Goal: Task Accomplishment & Management: Manage account settings

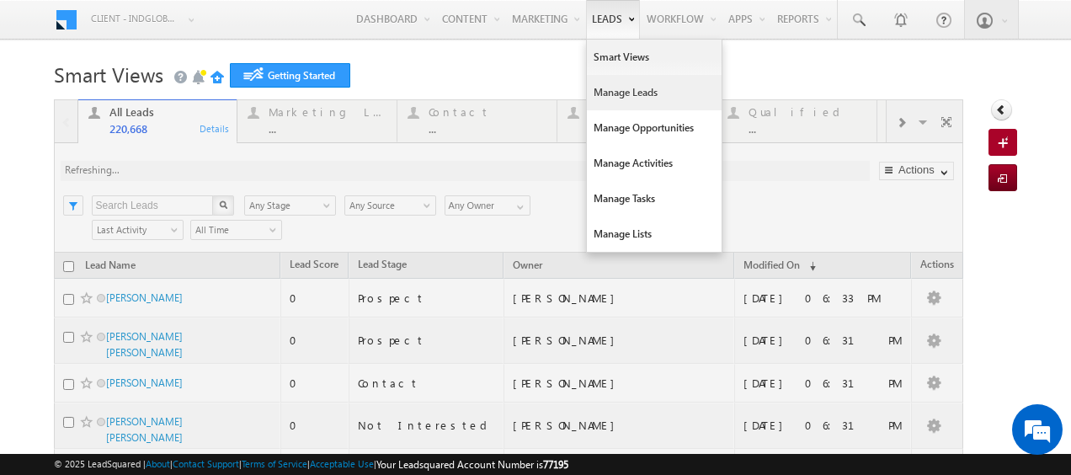
click at [616, 85] on link "Manage Leads" at bounding box center [654, 92] width 135 height 35
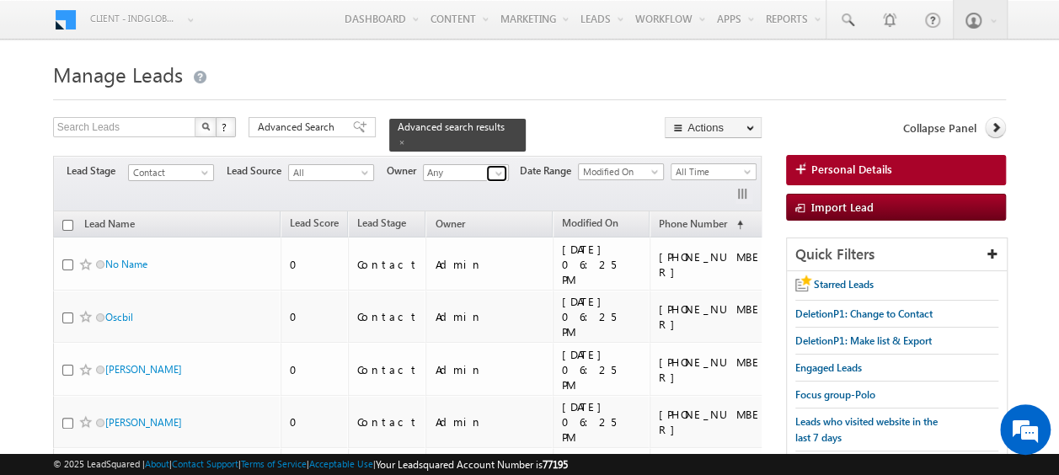
click at [504, 167] on span at bounding box center [498, 173] width 13 height 13
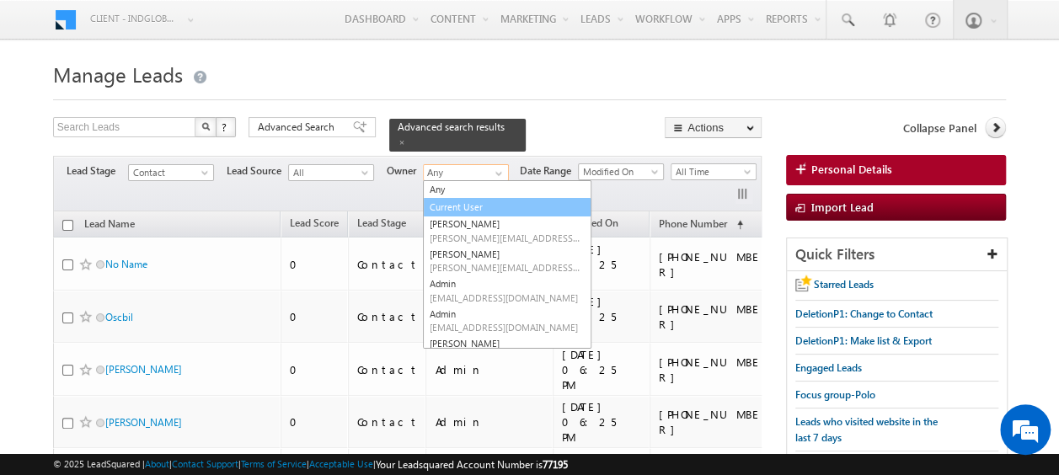
click at [465, 198] on link "Current User" at bounding box center [507, 207] width 168 height 19
type input "Current User"
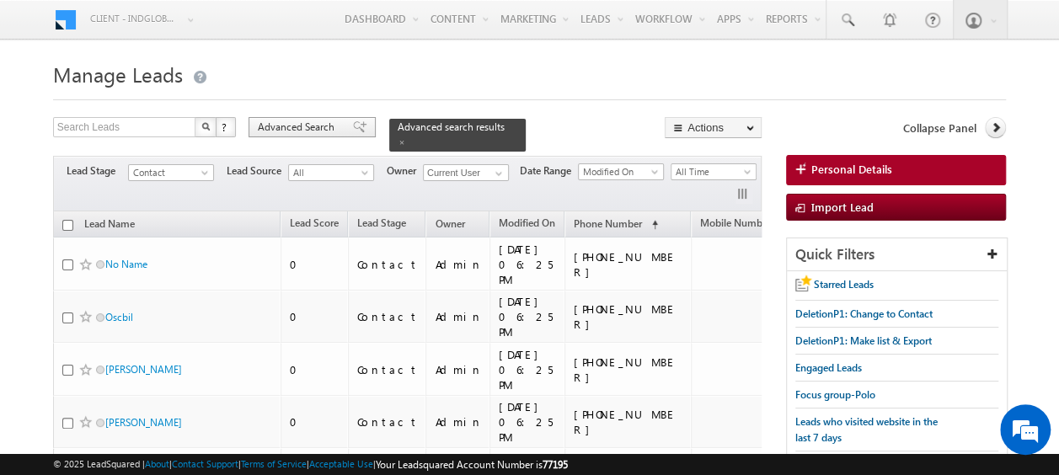
click at [288, 120] on span "Advanced Search" at bounding box center [299, 127] width 82 height 15
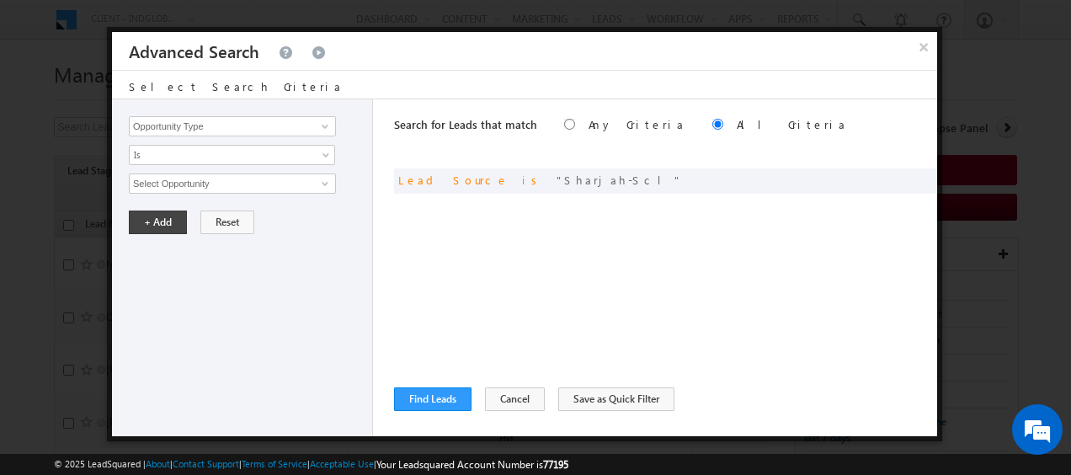
click at [0, 0] on span at bounding box center [0, 0] width 0 height 0
click at [495, 404] on button "Cancel" at bounding box center [515, 399] width 60 height 24
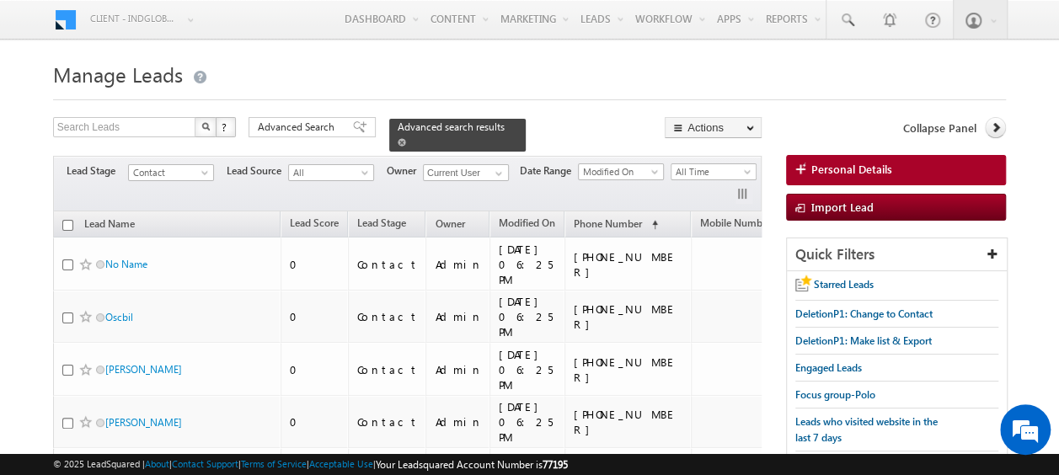
click at [406, 138] on span at bounding box center [402, 142] width 8 height 8
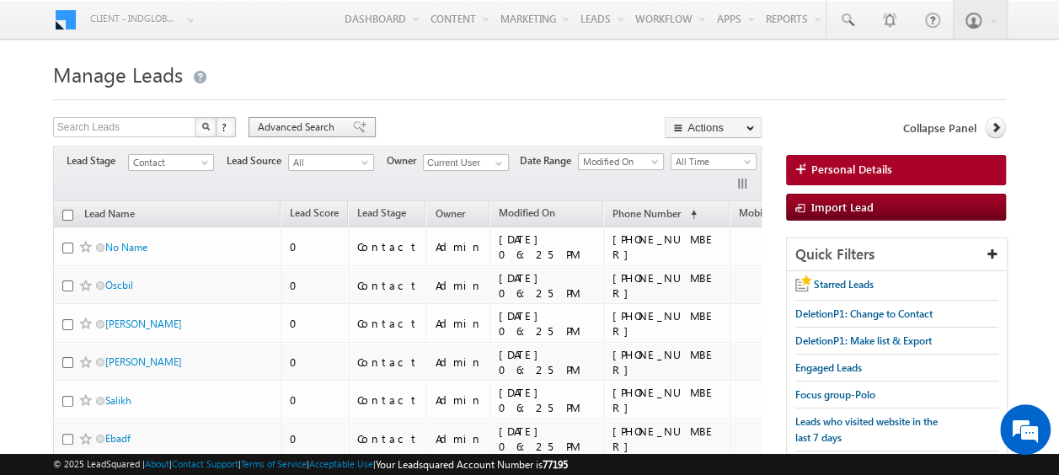
click at [284, 123] on span "Advanced Search" at bounding box center [299, 127] width 82 height 15
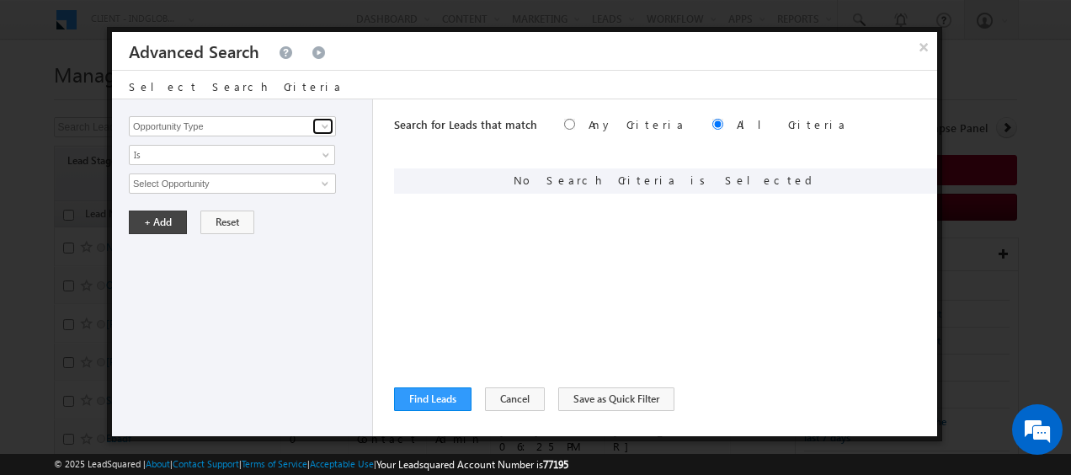
click at [323, 129] on span at bounding box center [324, 126] width 13 height 13
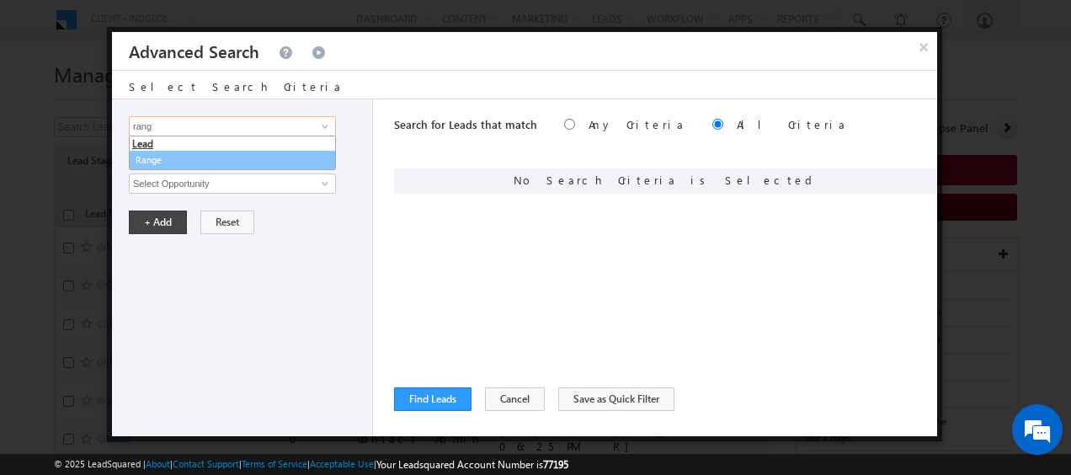
click at [153, 162] on link "Range" at bounding box center [232, 160] width 207 height 19
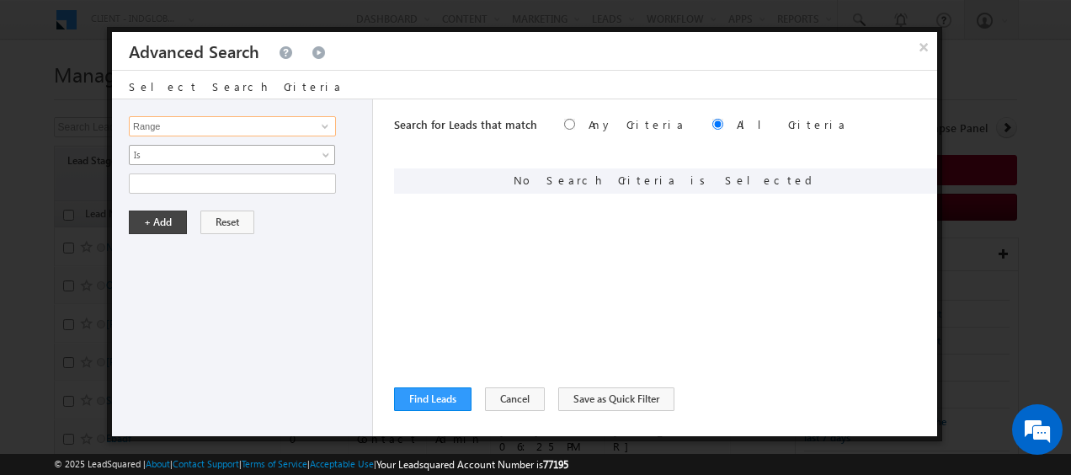
type input "Range"
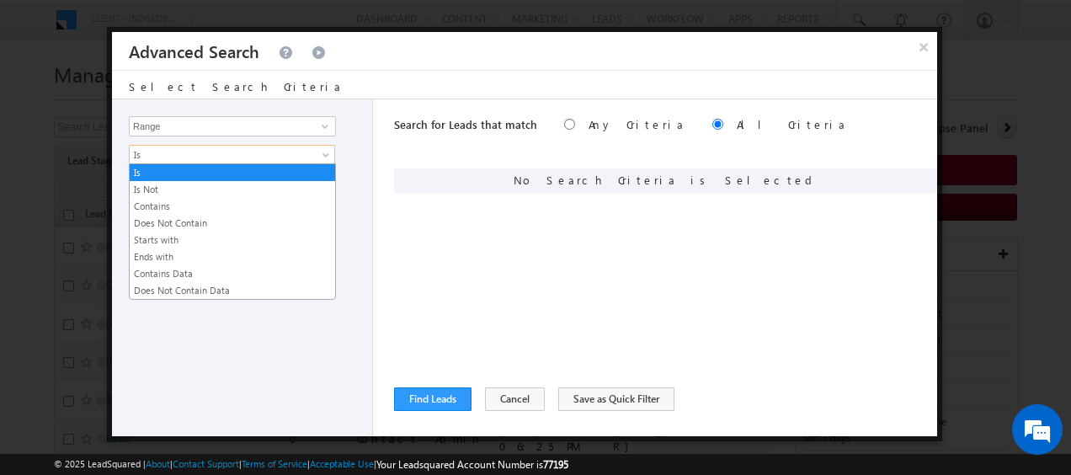
click at [322, 158] on span at bounding box center [327, 158] width 13 height 13
click at [160, 205] on link "Contains" at bounding box center [232, 206] width 205 height 15
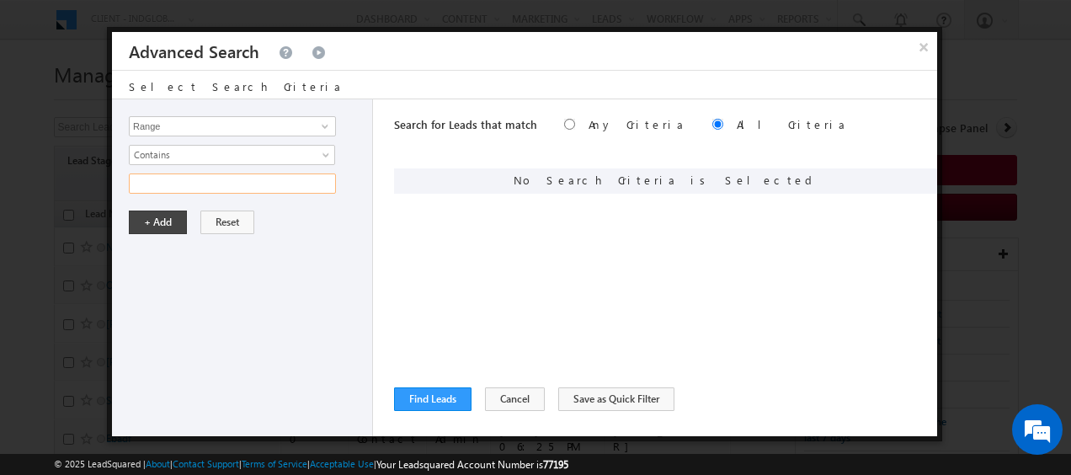
click at [308, 182] on input "text" at bounding box center [232, 183] width 207 height 20
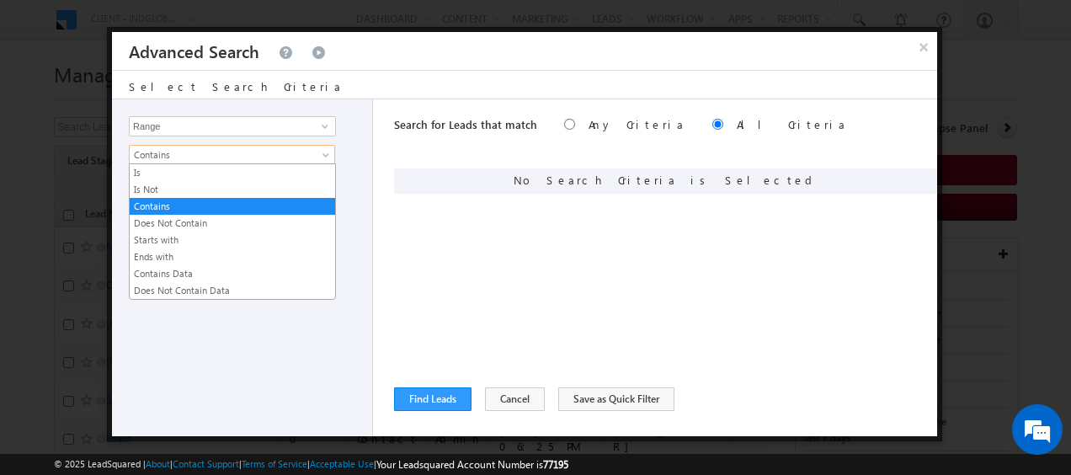
click at [316, 150] on link "Contains" at bounding box center [232, 155] width 206 height 20
click at [163, 199] on link "Contains" at bounding box center [232, 206] width 205 height 15
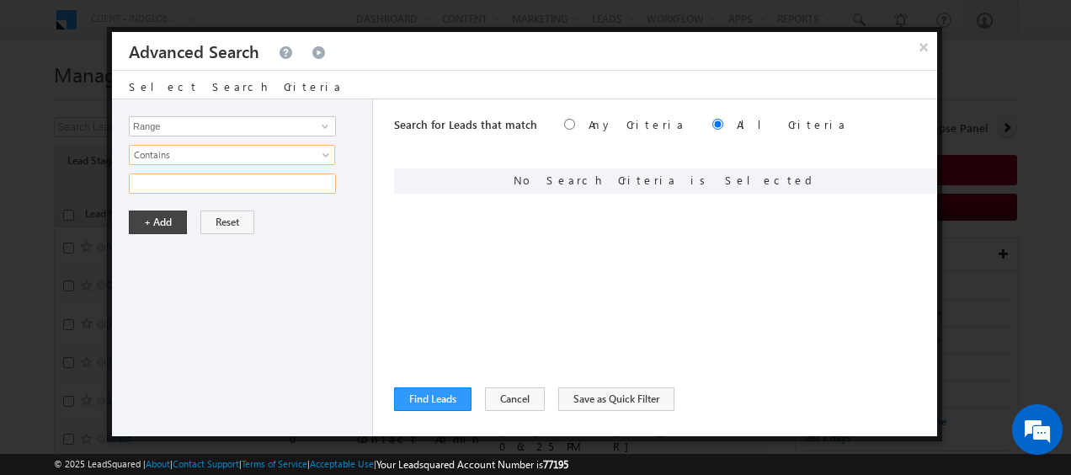
click at [163, 183] on input "text" at bounding box center [232, 183] width 207 height 20
type input "above"
click at [168, 220] on button "+ Add" at bounding box center [158, 223] width 58 height 24
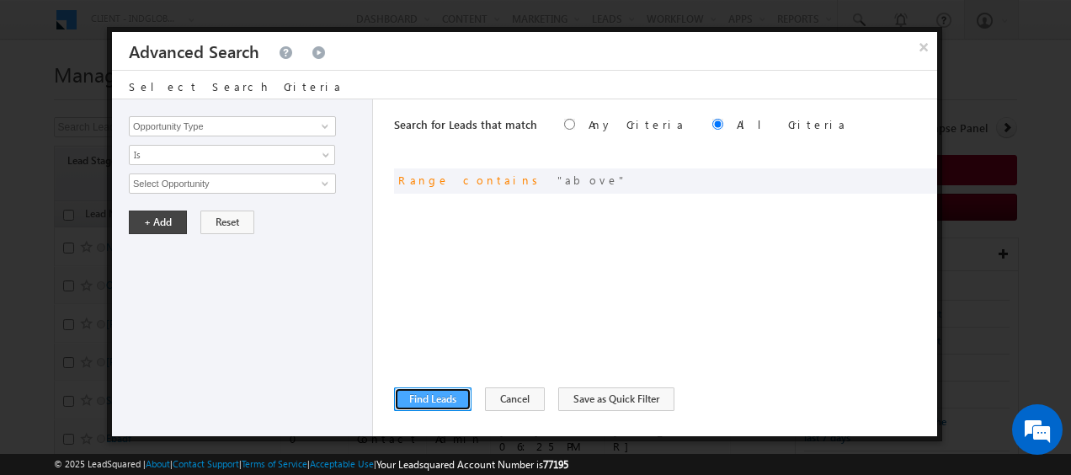
click at [445, 402] on button "Find Leads" at bounding box center [432, 399] width 77 height 24
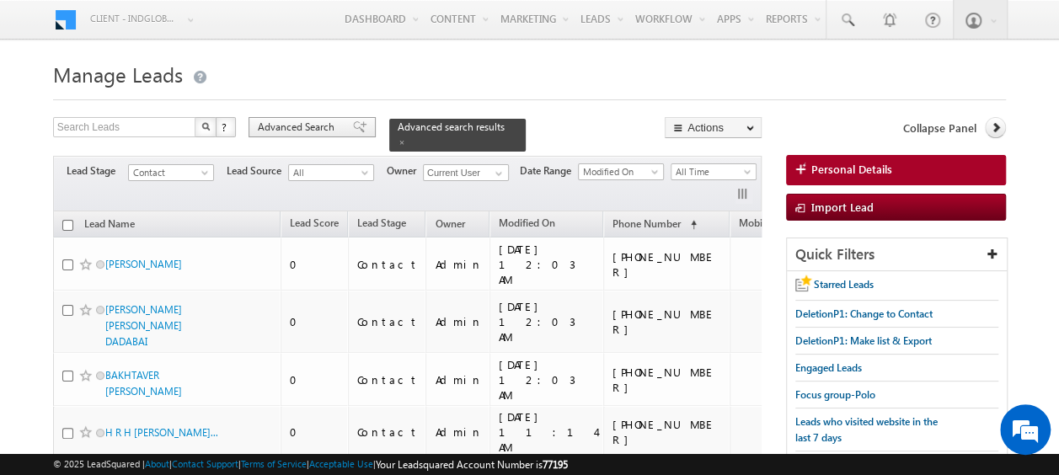
click at [300, 126] on span "Advanced Search" at bounding box center [299, 127] width 82 height 15
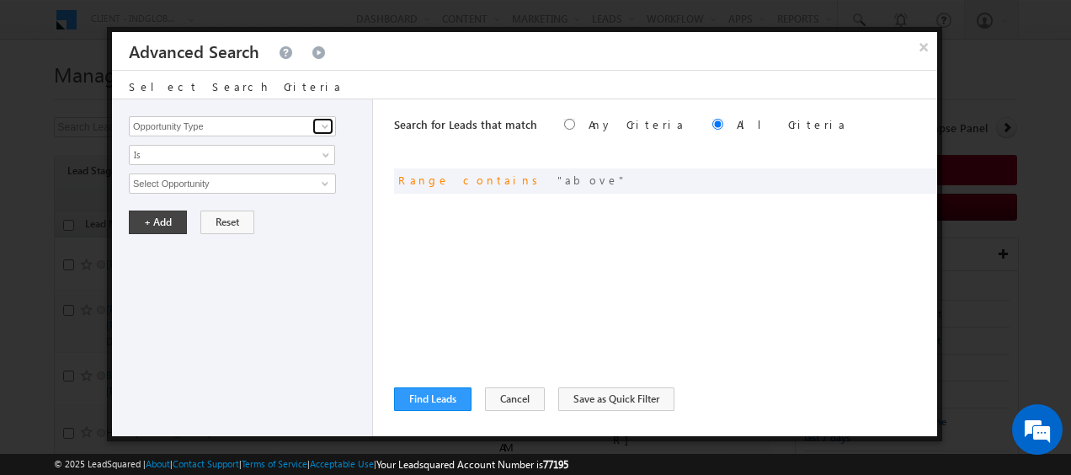
click at [323, 125] on span at bounding box center [324, 126] width 13 height 13
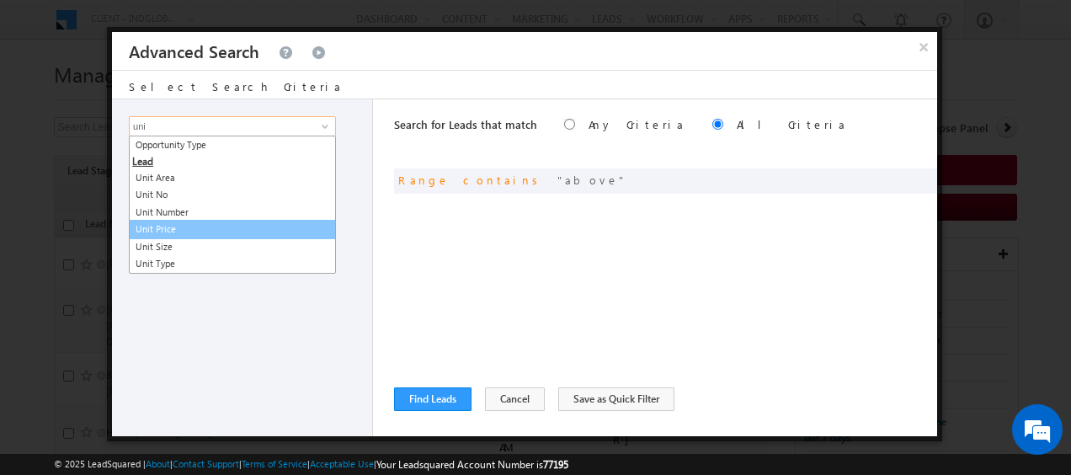
click at [184, 224] on link "Unit Price" at bounding box center [232, 229] width 207 height 19
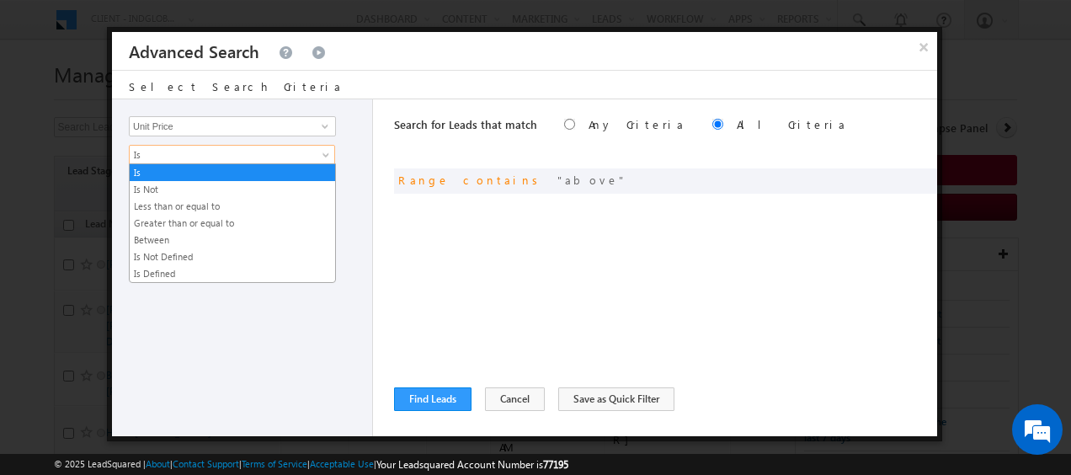
click at [322, 153] on span at bounding box center [327, 158] width 13 height 13
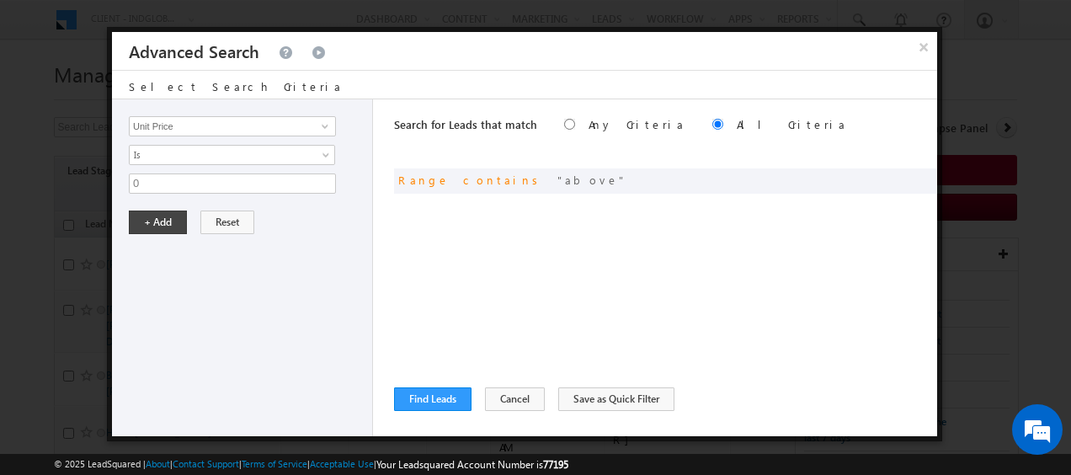
click at [360, 184] on div "0" at bounding box center [246, 183] width 235 height 20
click at [328, 127] on span at bounding box center [324, 126] width 13 height 13
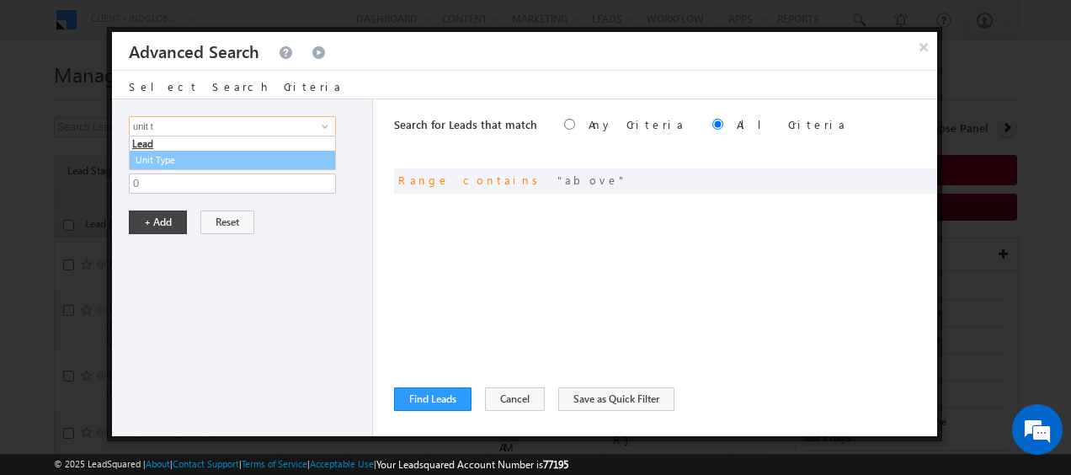
click at [207, 160] on link "Unit Type" at bounding box center [232, 160] width 207 height 19
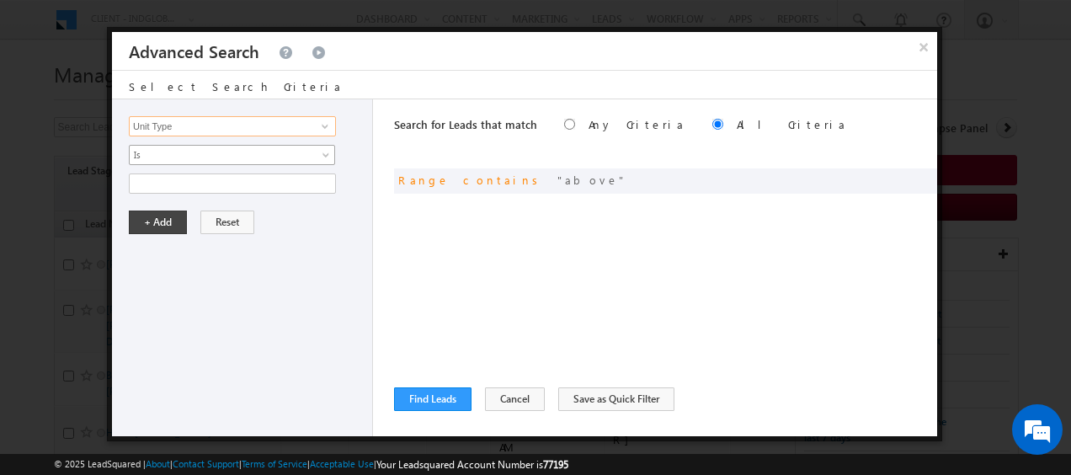
type input "Unit Type"
click at [323, 157] on span at bounding box center [327, 158] width 13 height 13
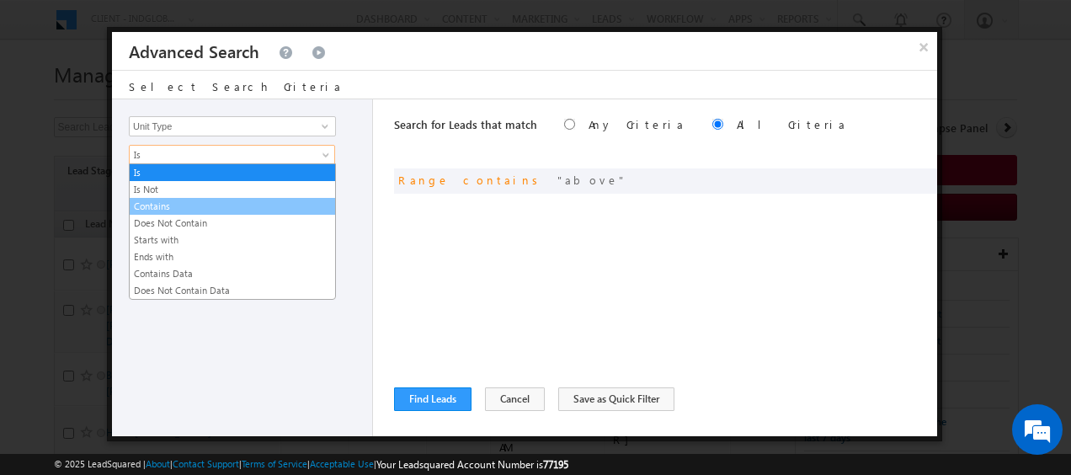
click at [173, 205] on link "Contains" at bounding box center [232, 206] width 205 height 15
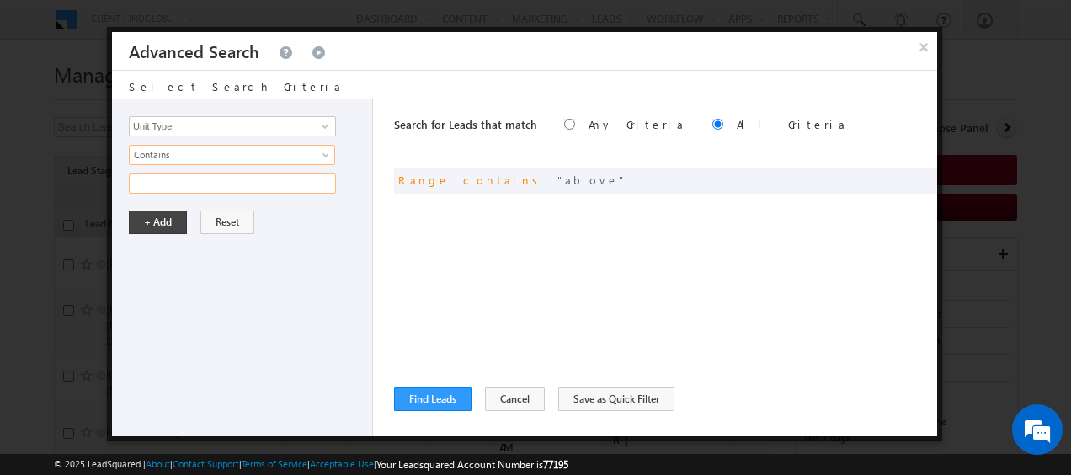
click at [249, 184] on input "text" at bounding box center [232, 183] width 207 height 20
drag, startPoint x: 190, startPoint y: 181, endPoint x: 64, endPoint y: 152, distance: 129.7
type input "t"
type input "town"
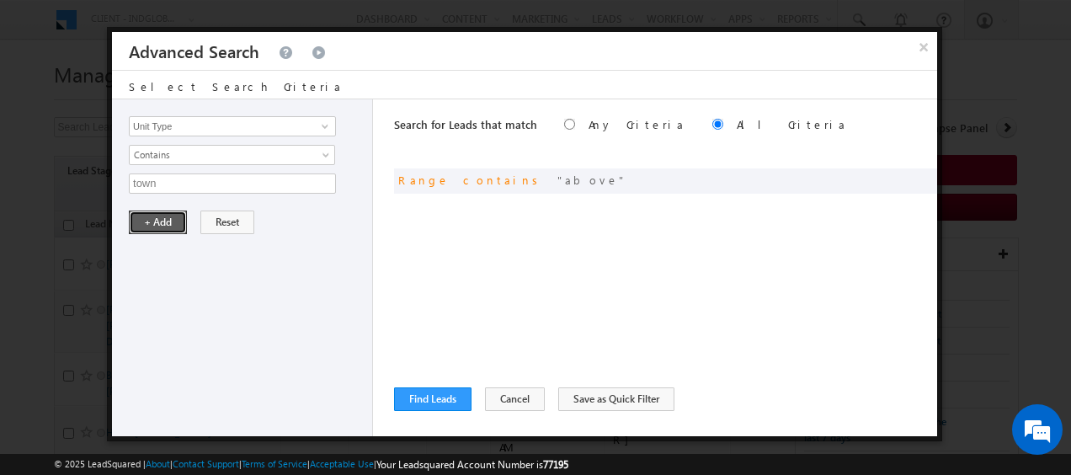
click at [153, 222] on button "+ Add" at bounding box center [158, 223] width 58 height 24
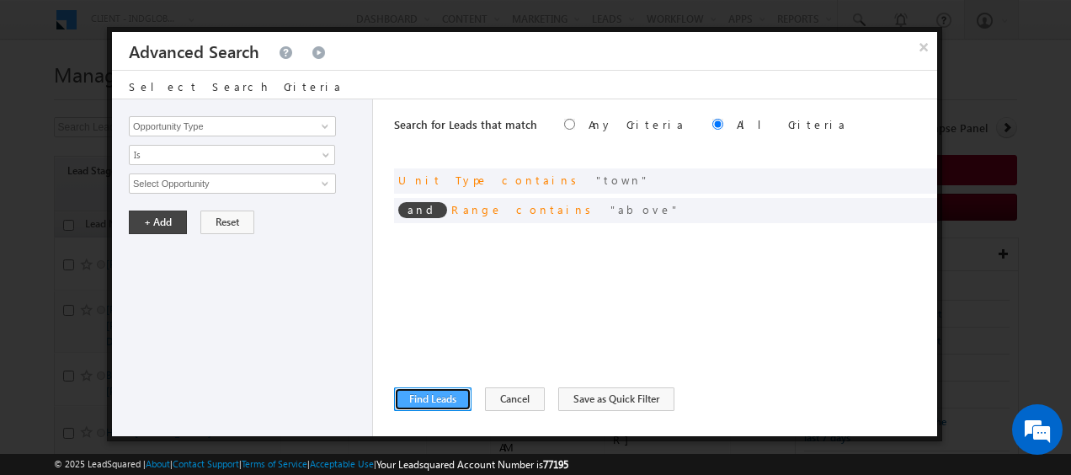
click at [428, 396] on button "Find Leads" at bounding box center [432, 399] width 77 height 24
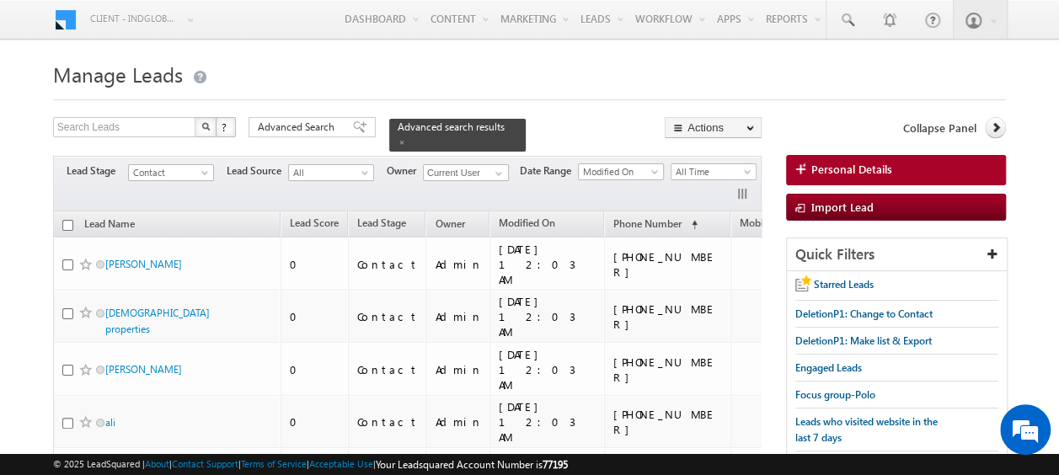
click at [67, 220] on input "checkbox" at bounding box center [67, 225] width 11 height 11
checkbox input "true"
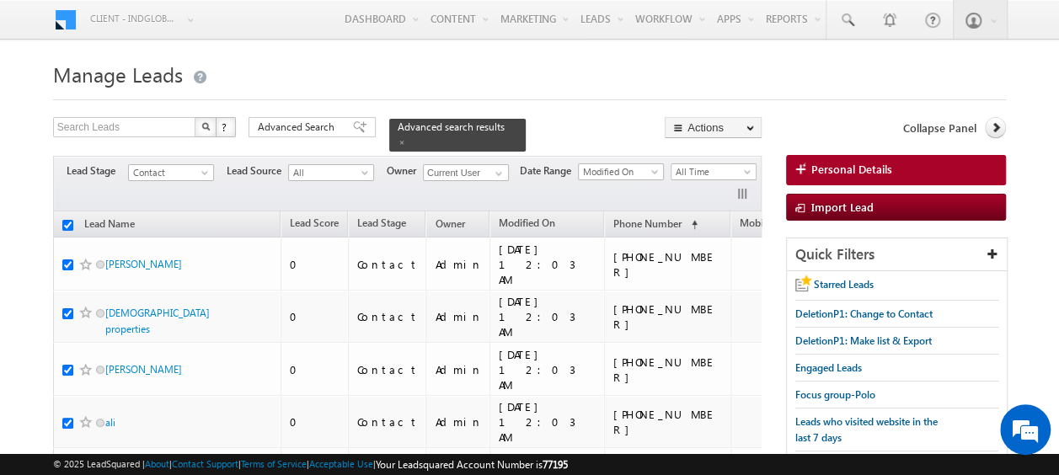
checkbox input "true"
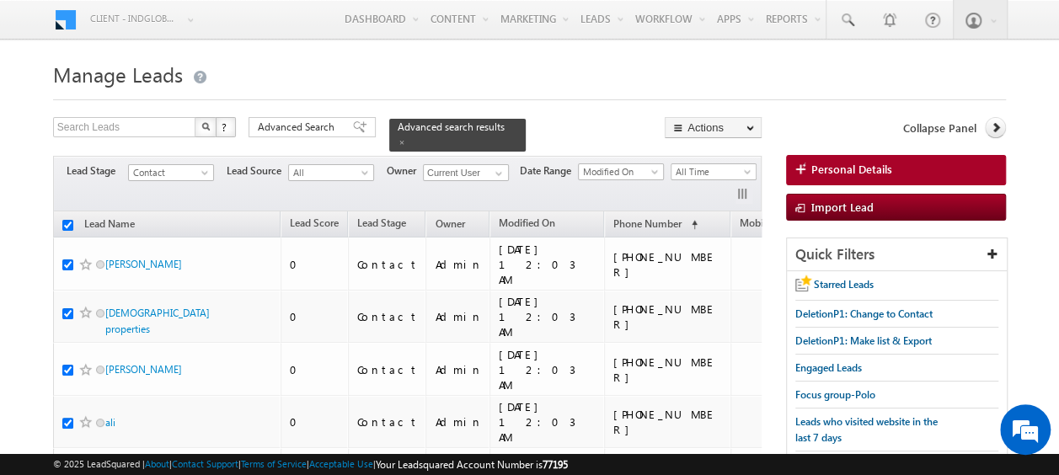
checkbox input "true"
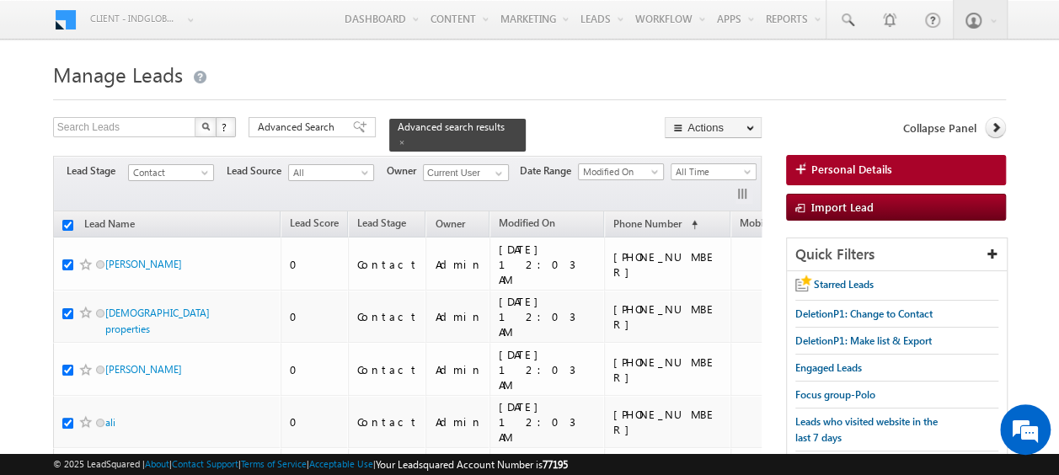
checkbox input "true"
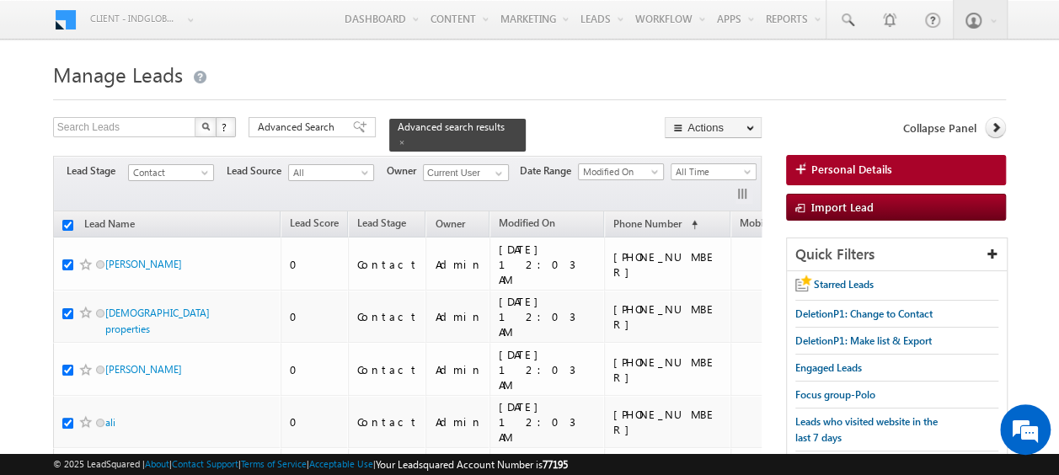
checkbox input "true"
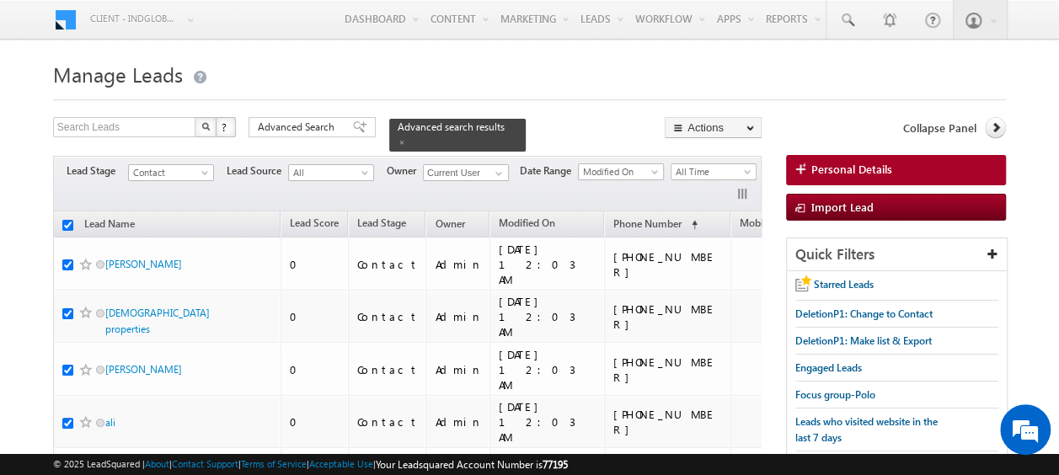
checkbox input "true"
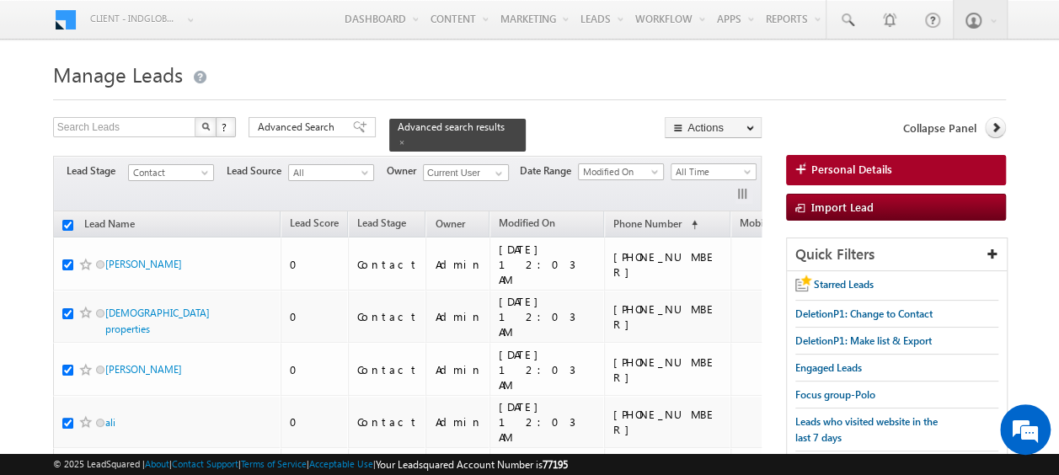
checkbox input "true"
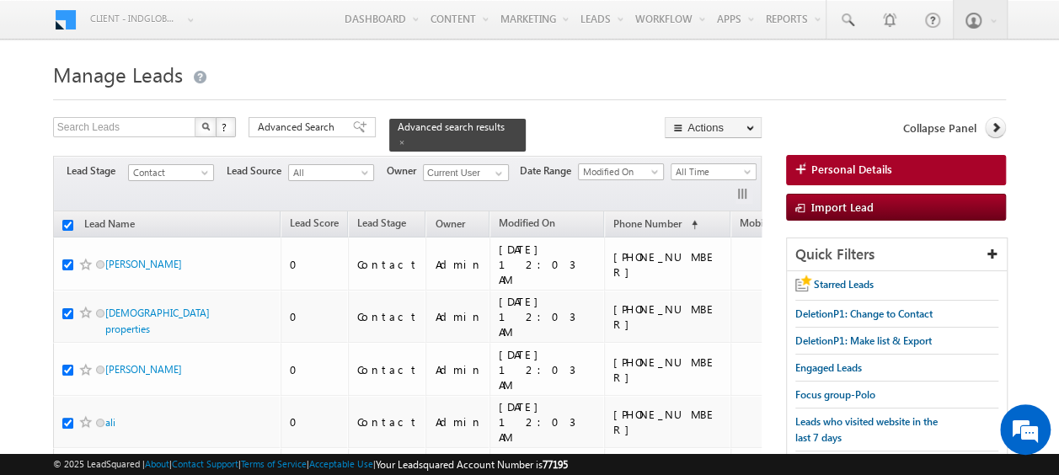
checkbox input "true"
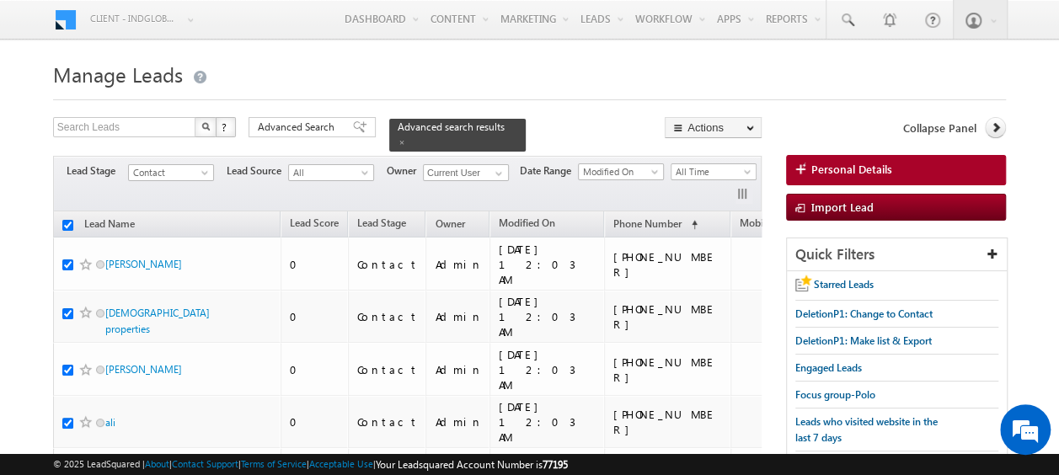
checkbox input "true"
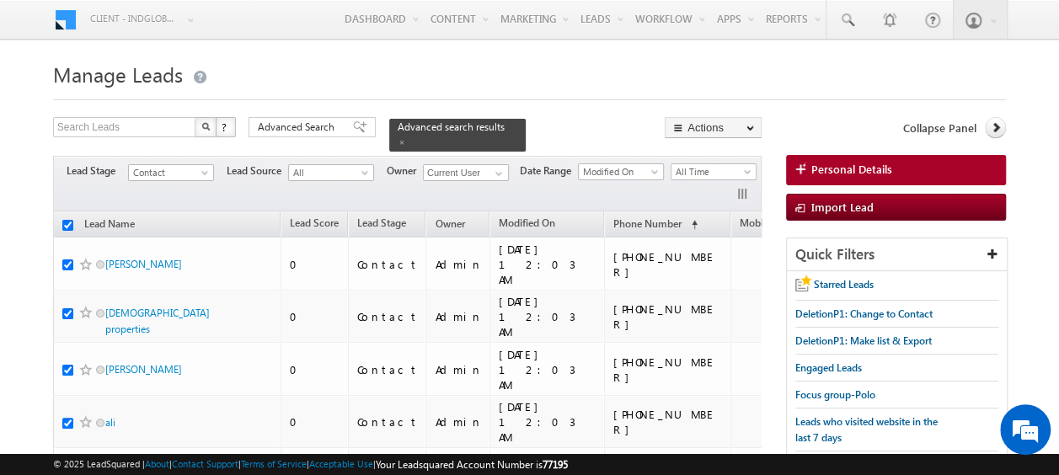
checkbox input "true"
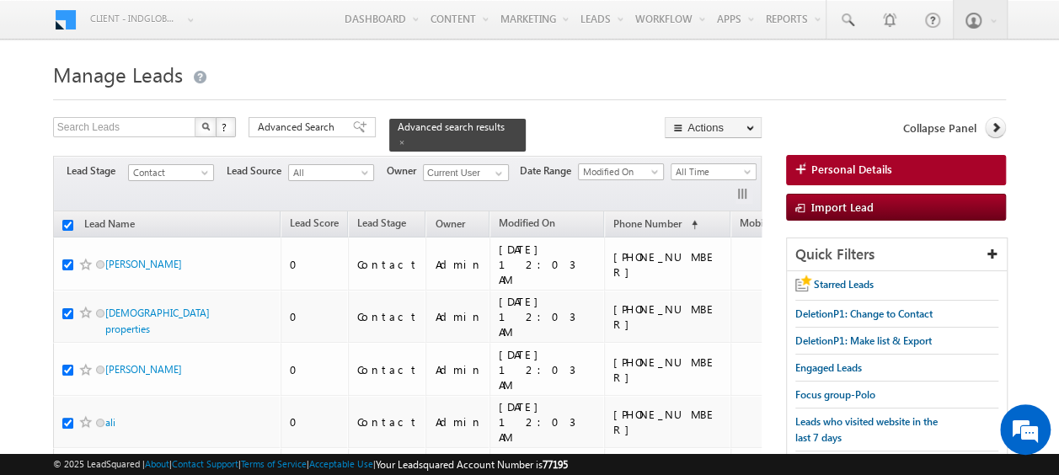
checkbox input "true"
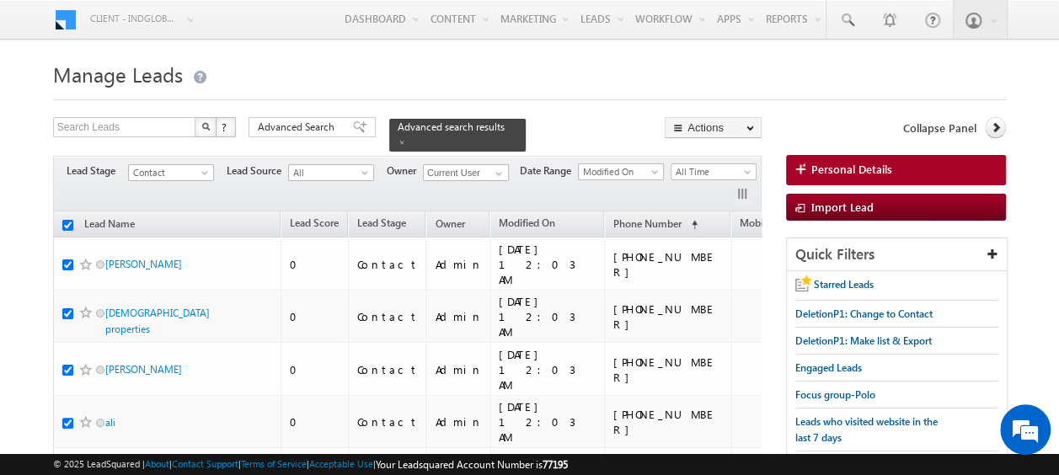
checkbox input "true"
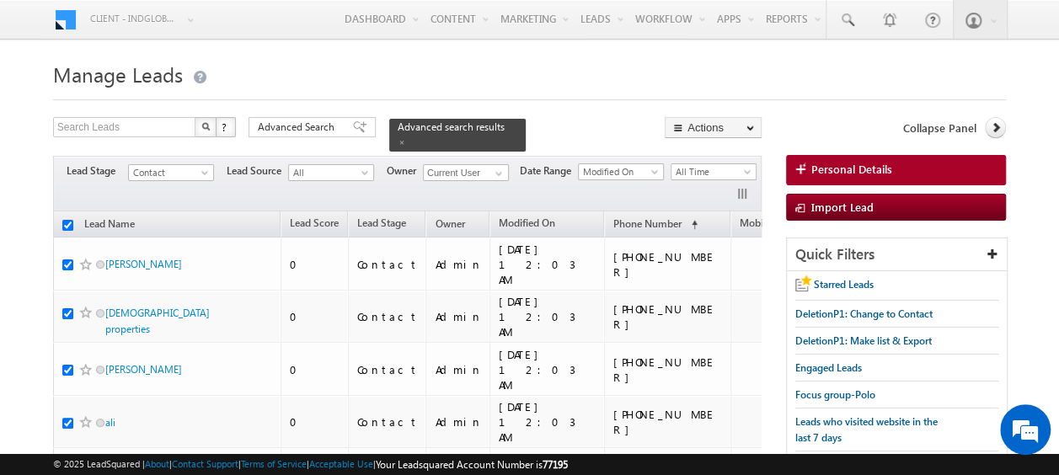
checkbox input "true"
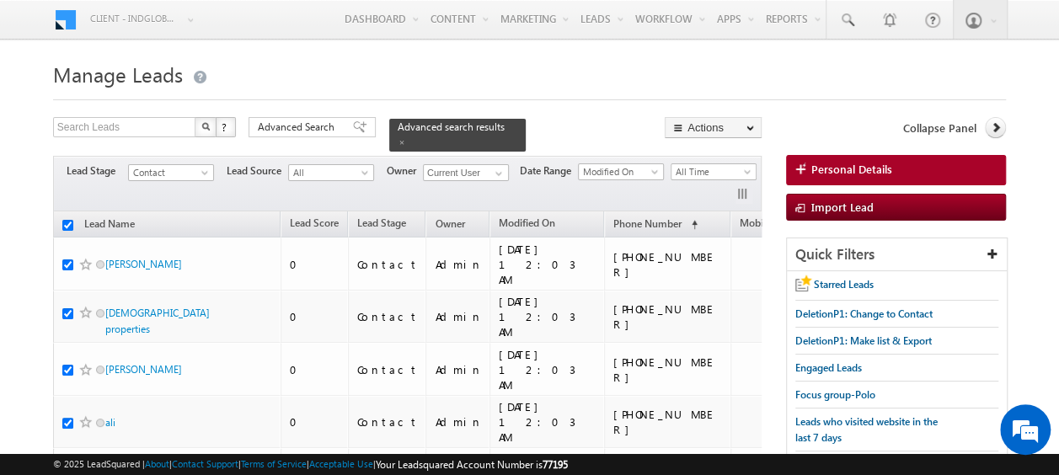
checkbox input "true"
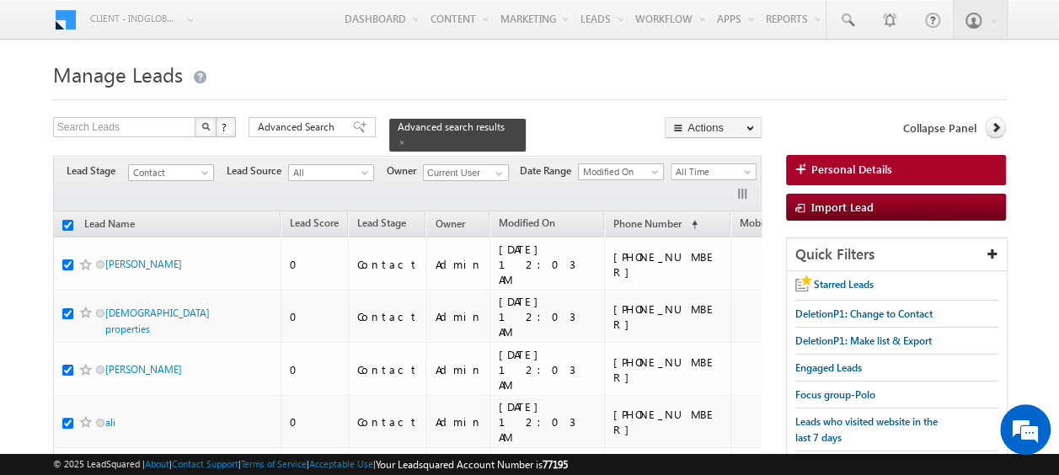
checkbox input "true"
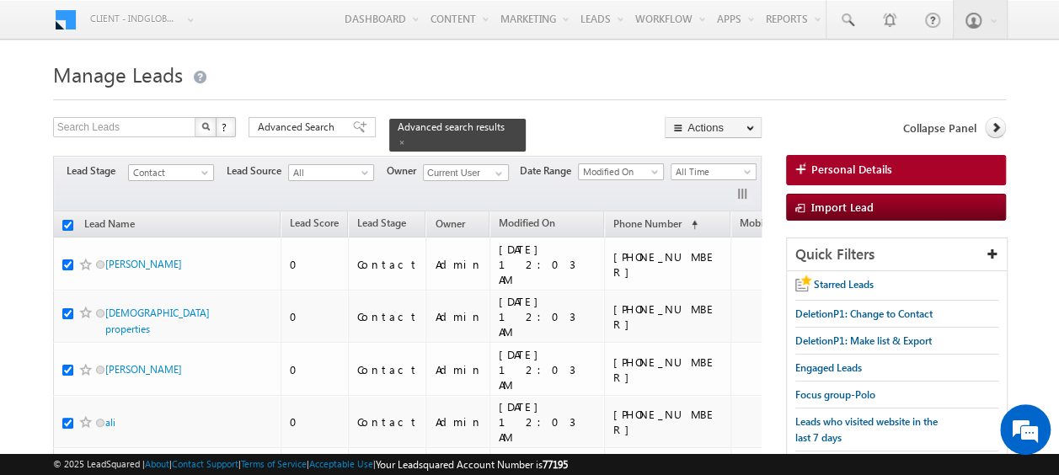
checkbox input "true"
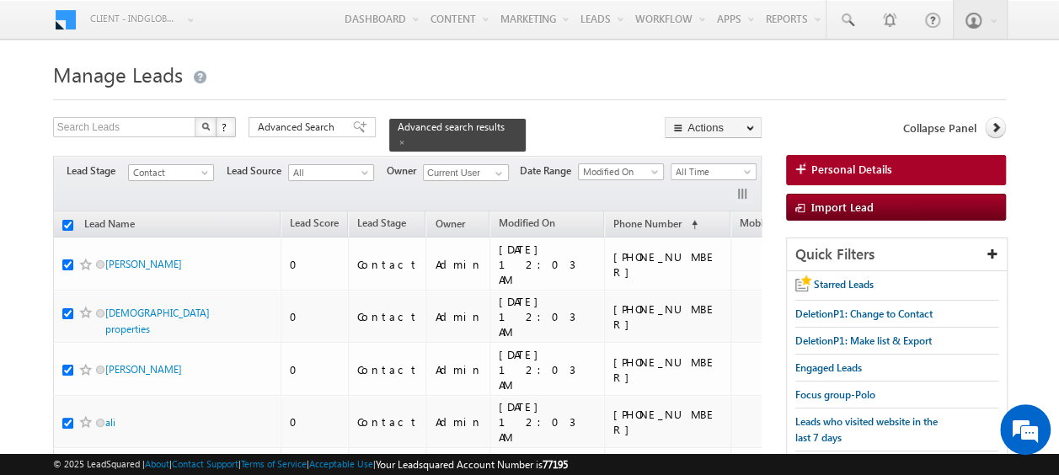
checkbox input "true"
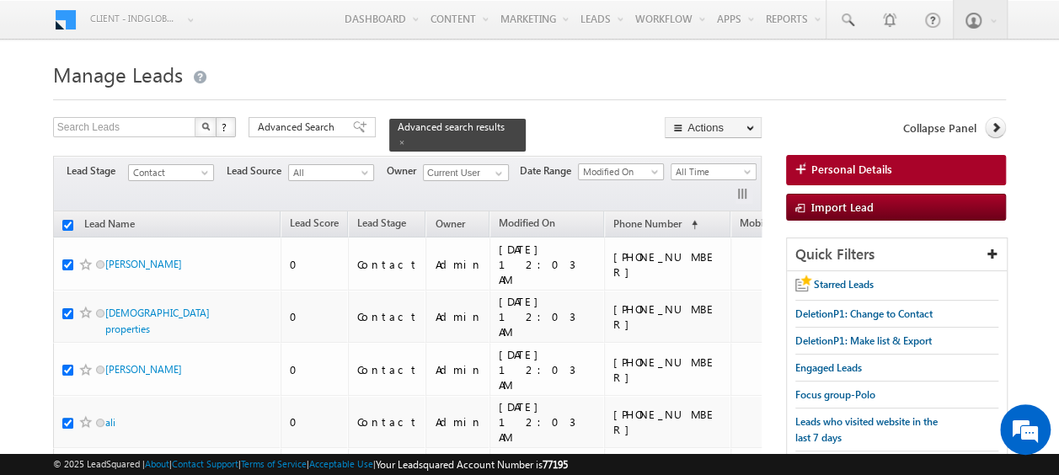
checkbox input "true"
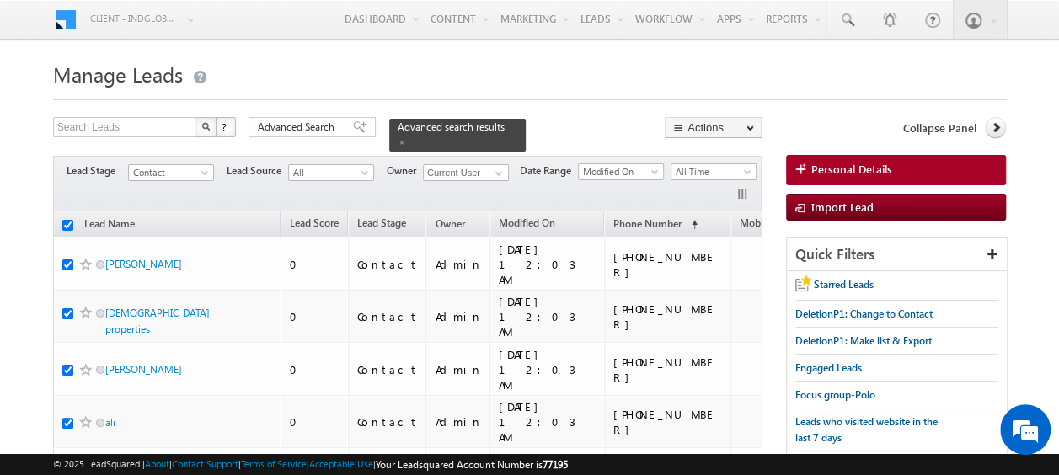
checkbox input "true"
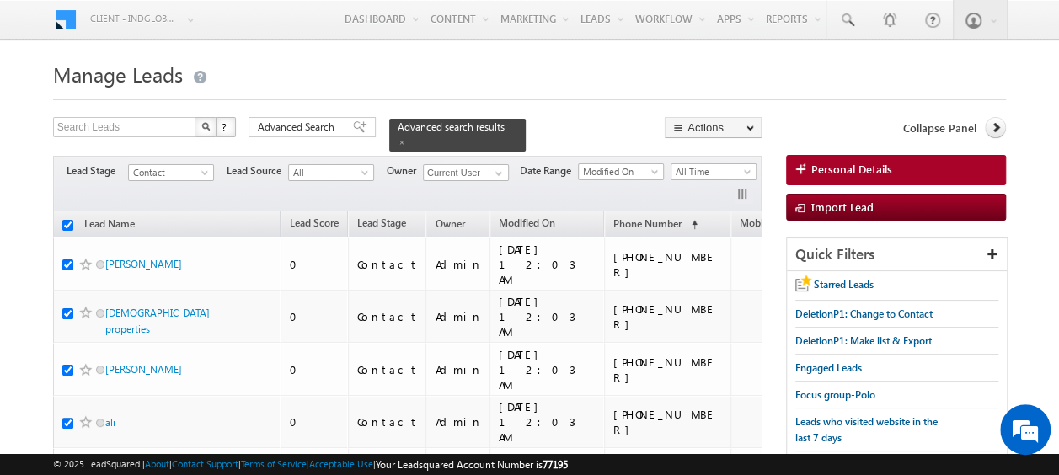
checkbox input "true"
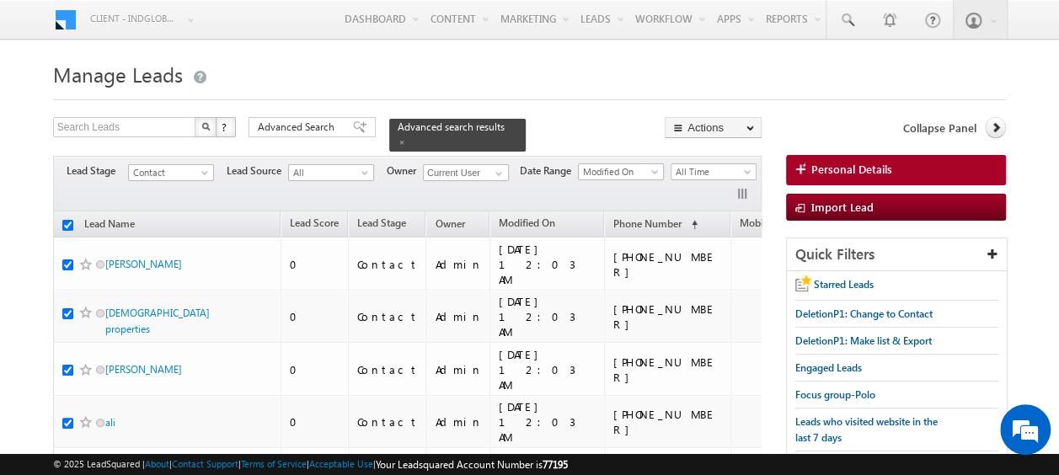
checkbox input "true"
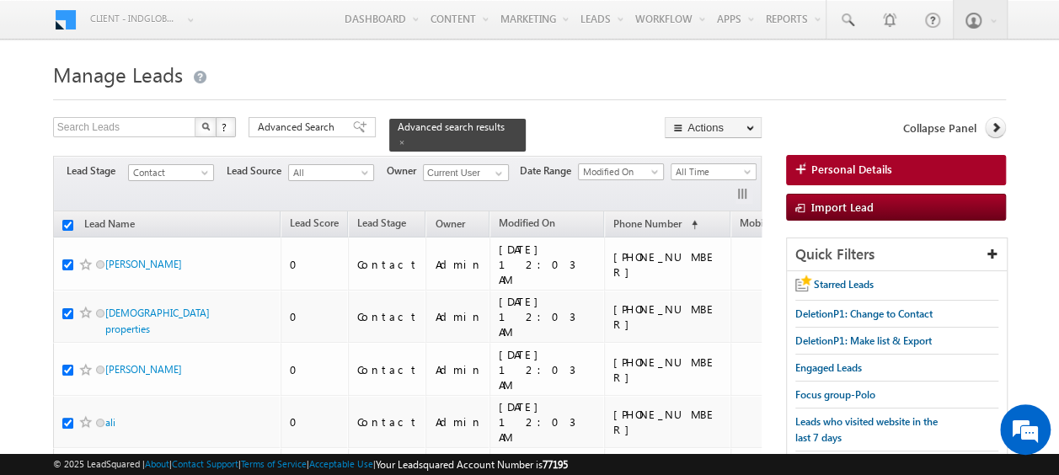
checkbox input "true"
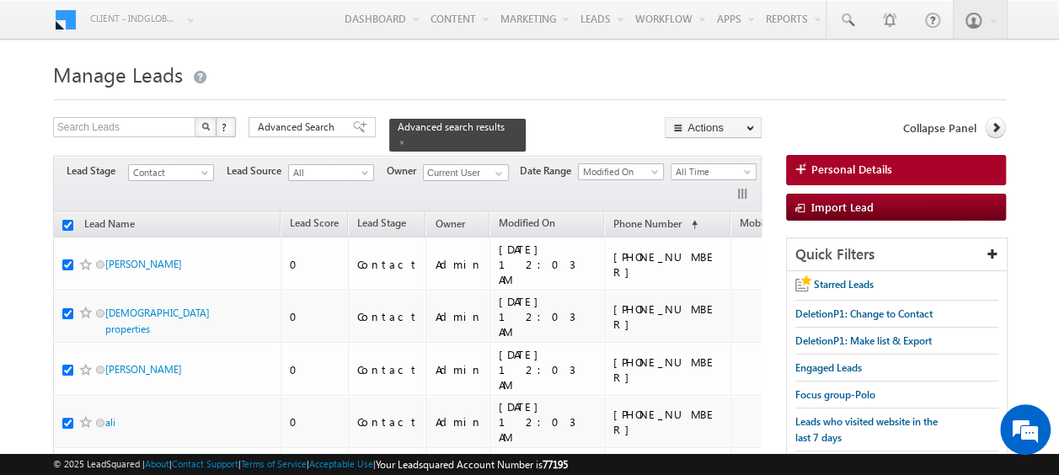
checkbox input "true"
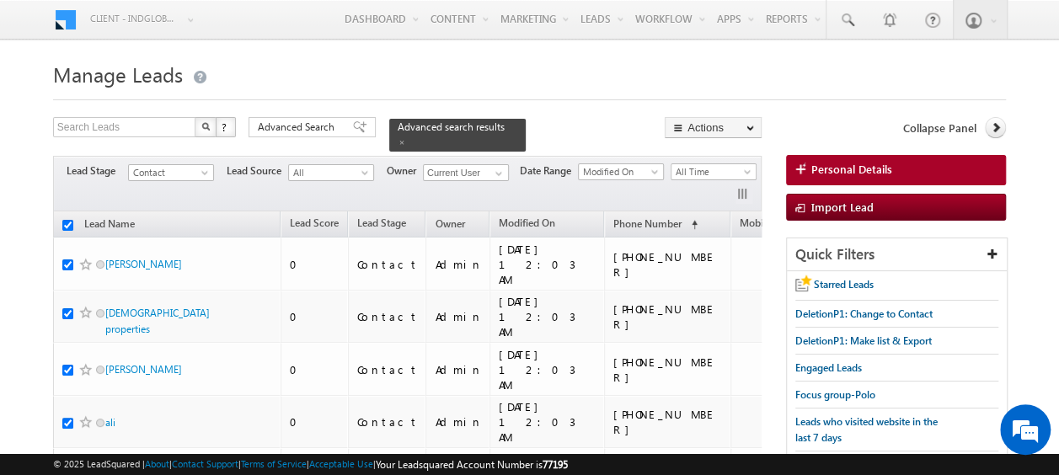
checkbox input "true"
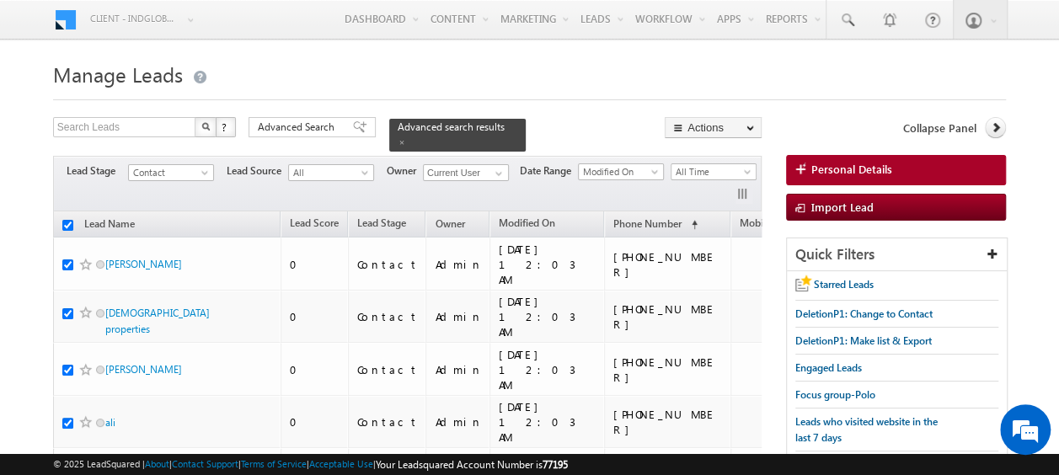
checkbox input "true"
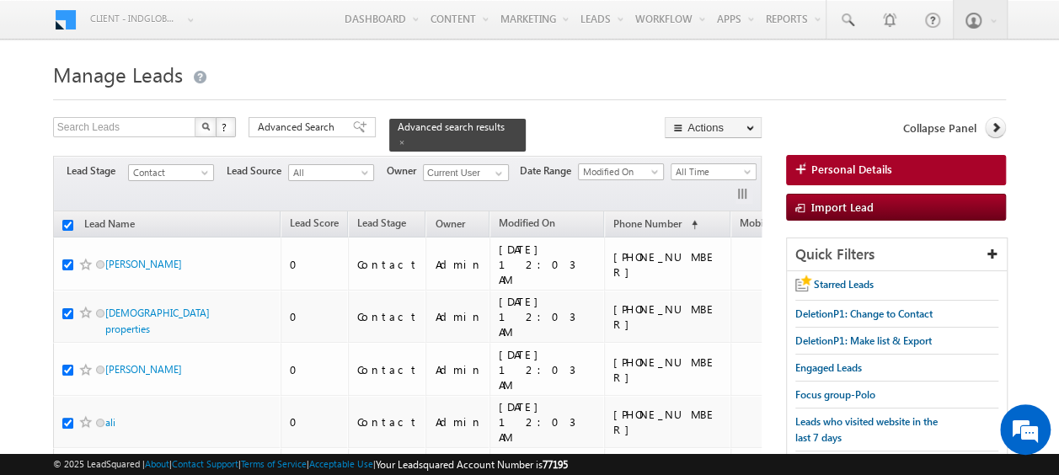
checkbox input "true"
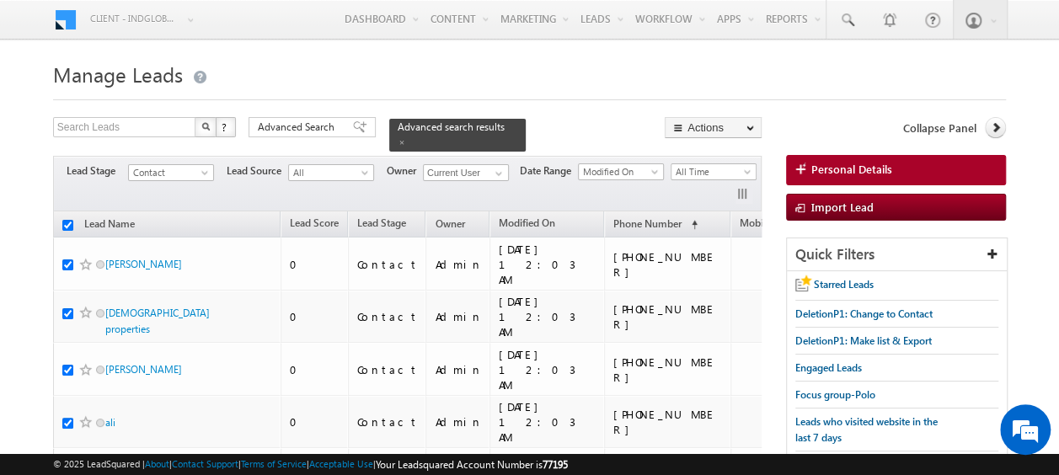
checkbox input "true"
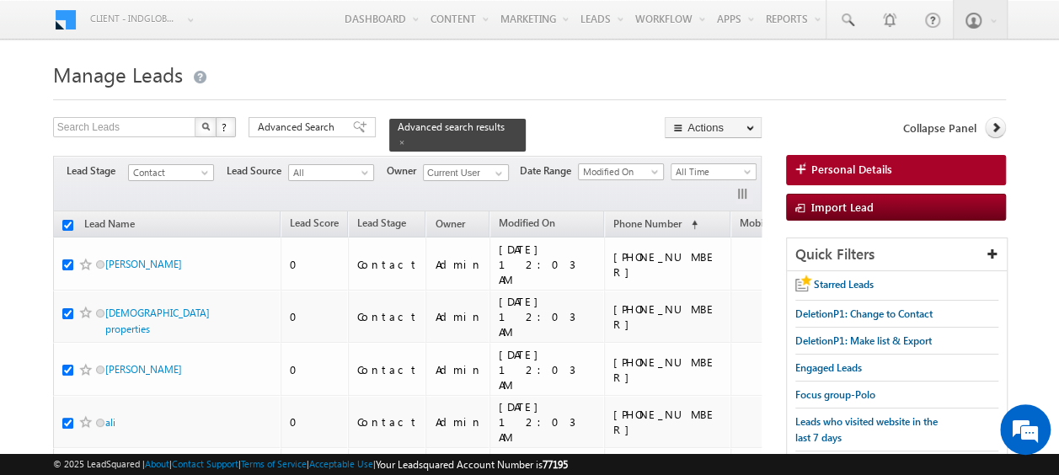
checkbox input "true"
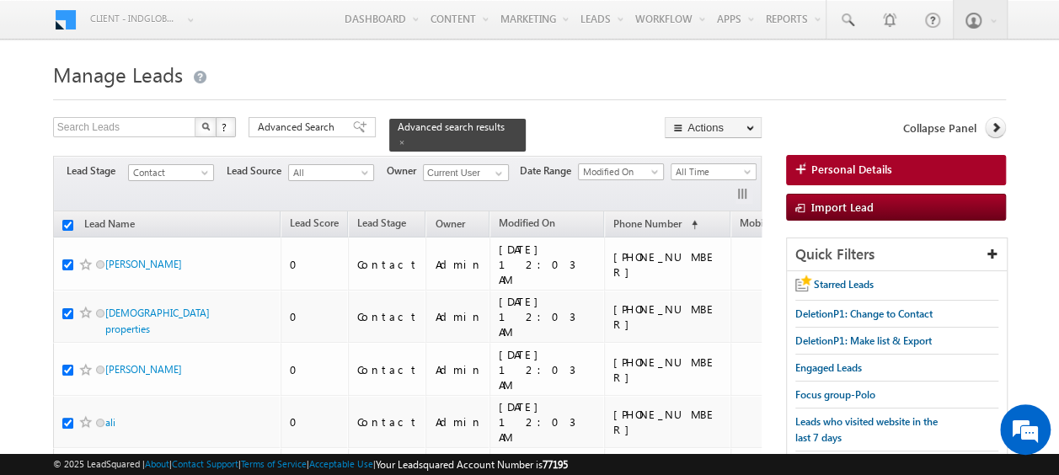
checkbox input "true"
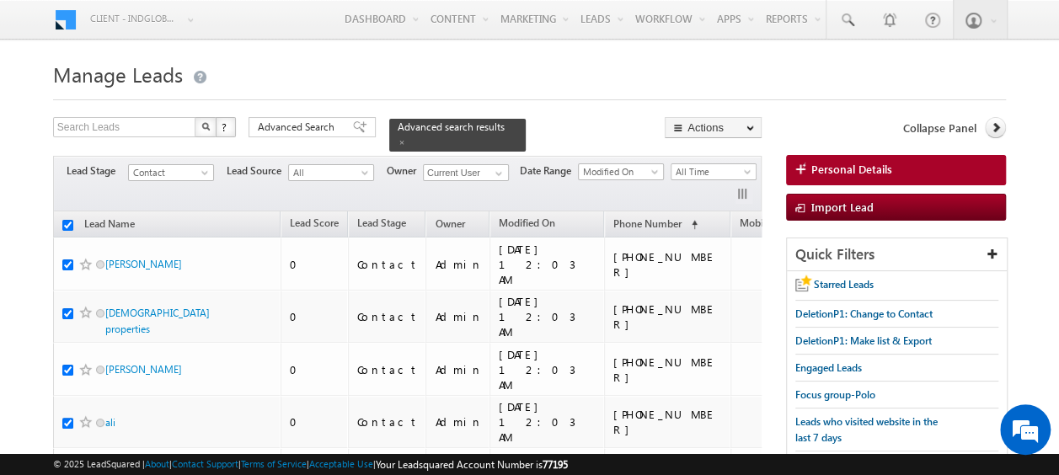
checkbox input "true"
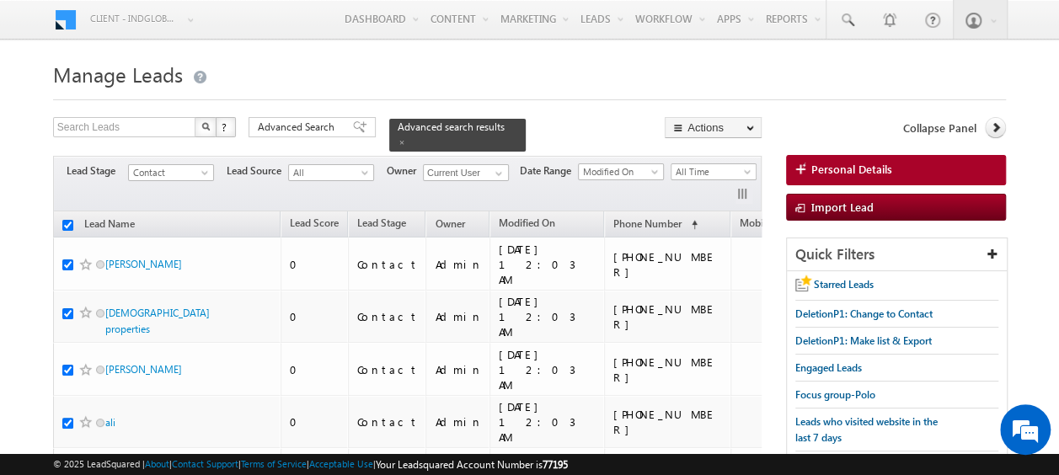
checkbox input "true"
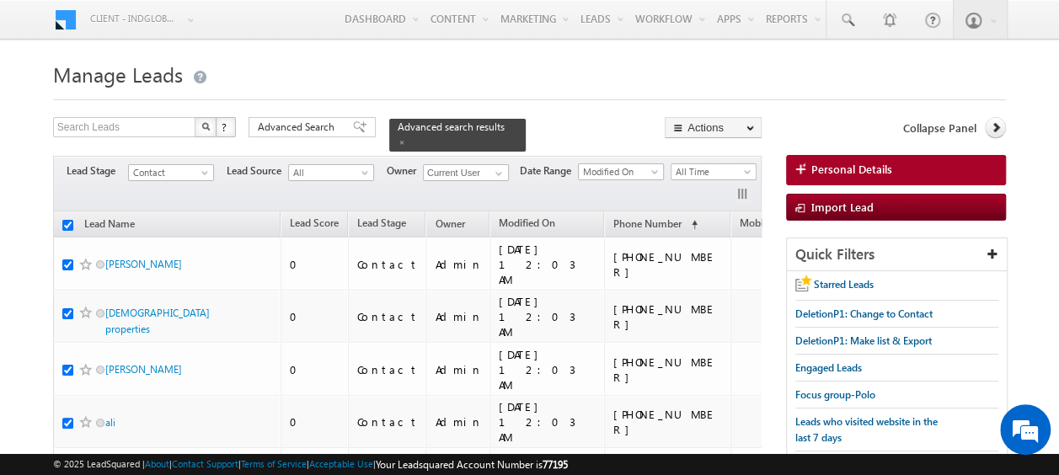
checkbox input "true"
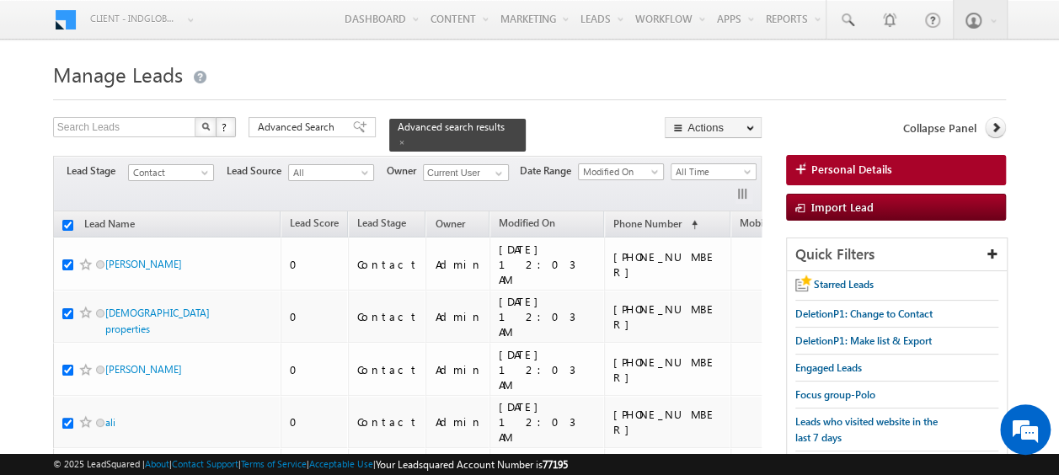
checkbox input "true"
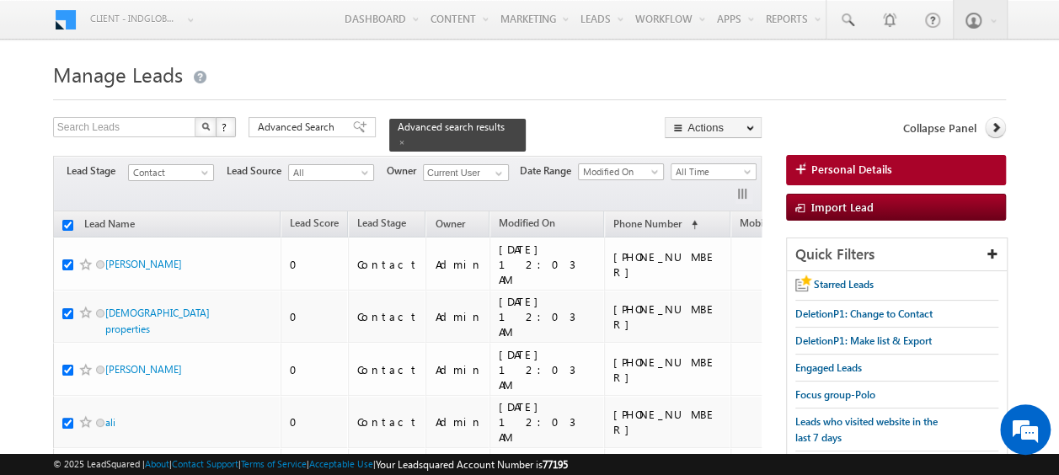
checkbox input "true"
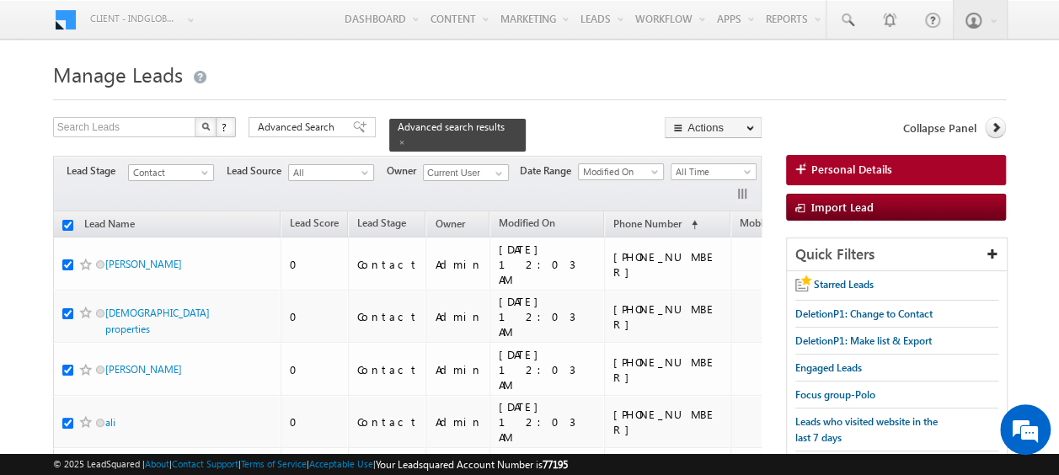
checkbox input "true"
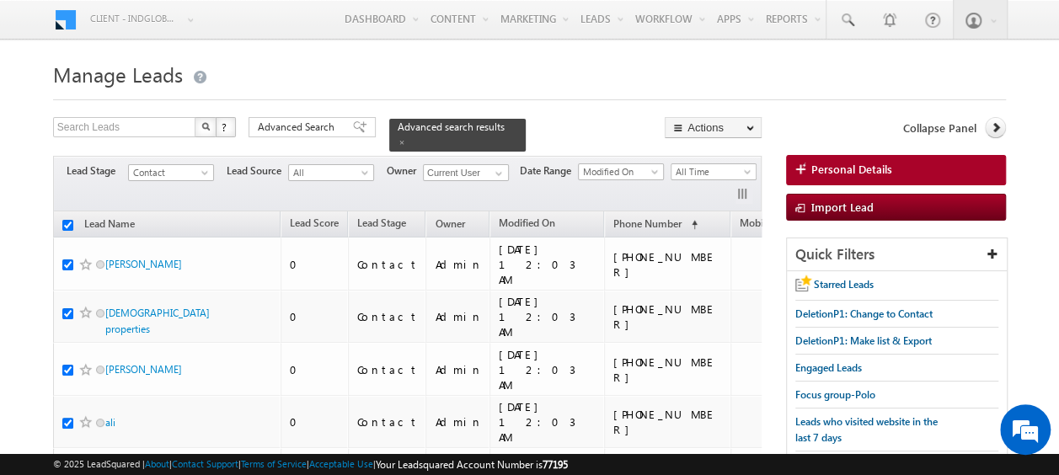
checkbox input "true"
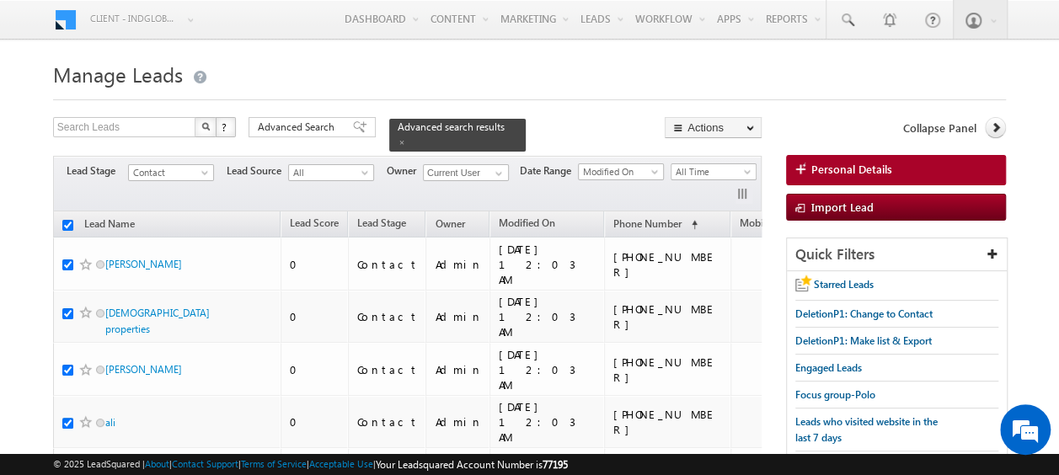
checkbox input "true"
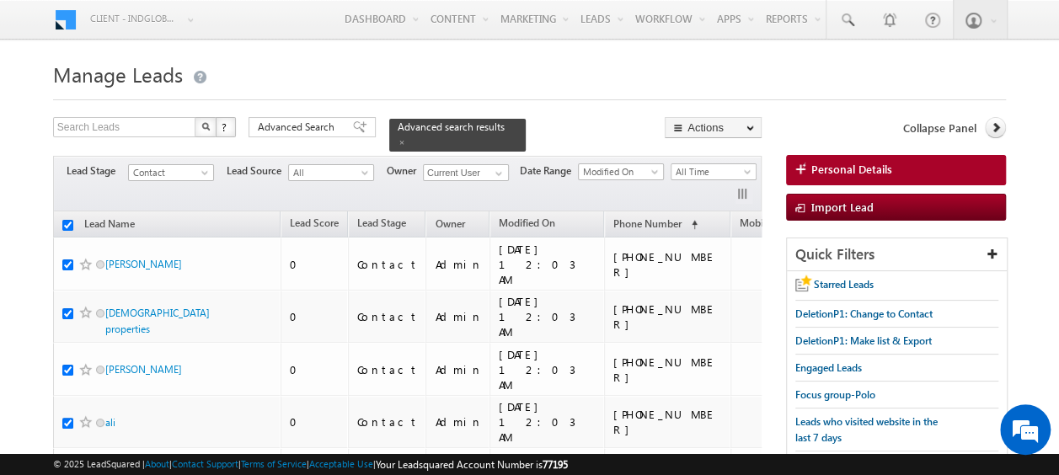
checkbox input "true"
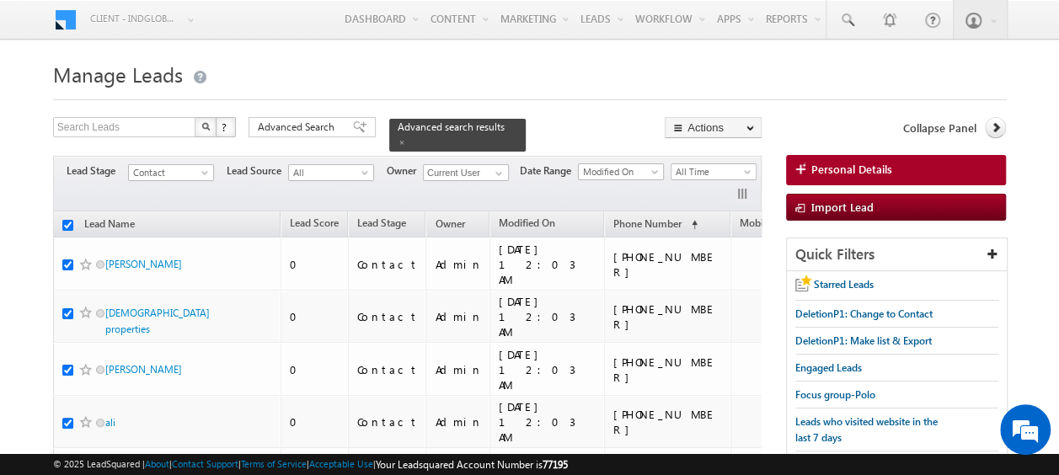
checkbox input "true"
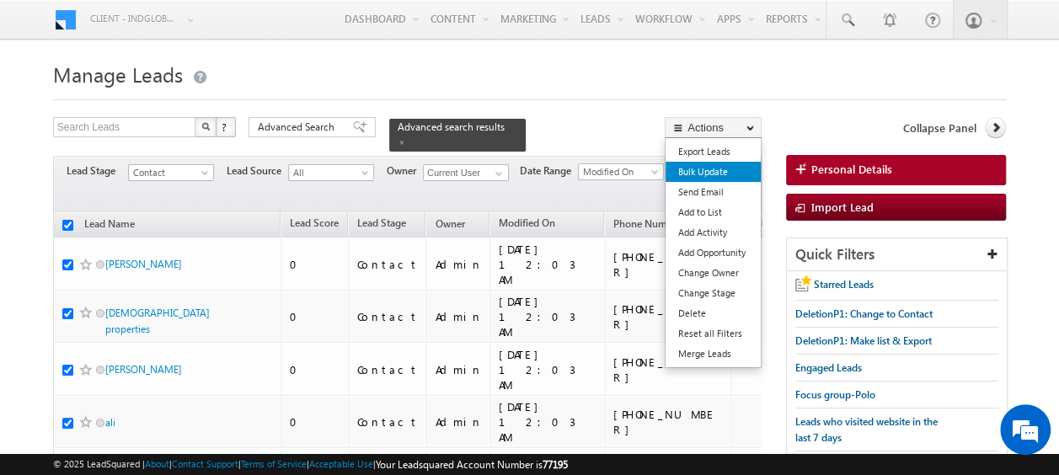
click at [719, 169] on link "Bulk Update" at bounding box center [712, 172] width 95 height 20
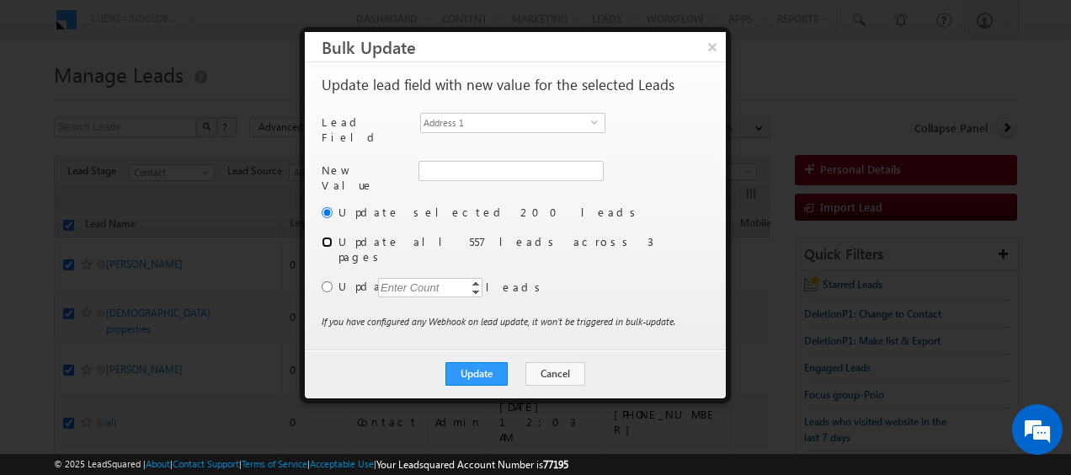
click at [325, 237] on input "radio" at bounding box center [327, 242] width 11 height 11
click at [590, 123] on span "Address 1" at bounding box center [506, 123] width 170 height 19
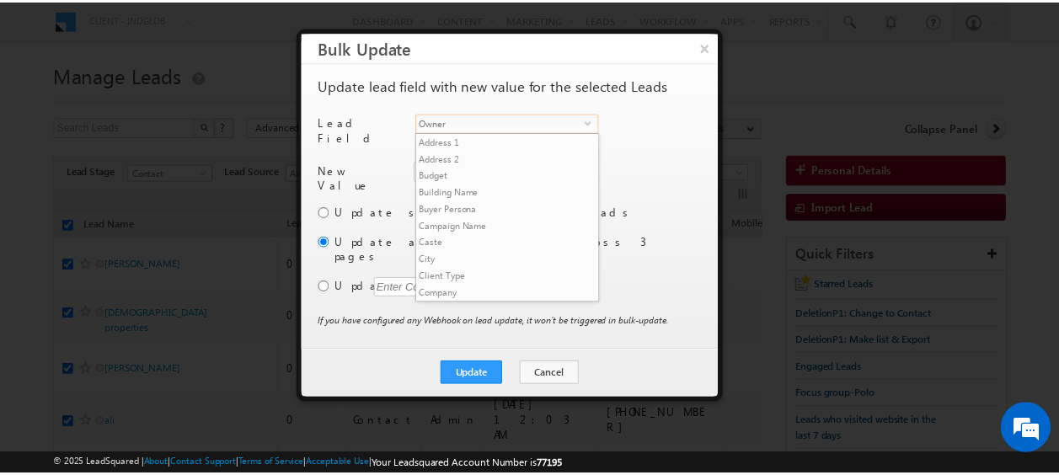
scroll to position [641, 0]
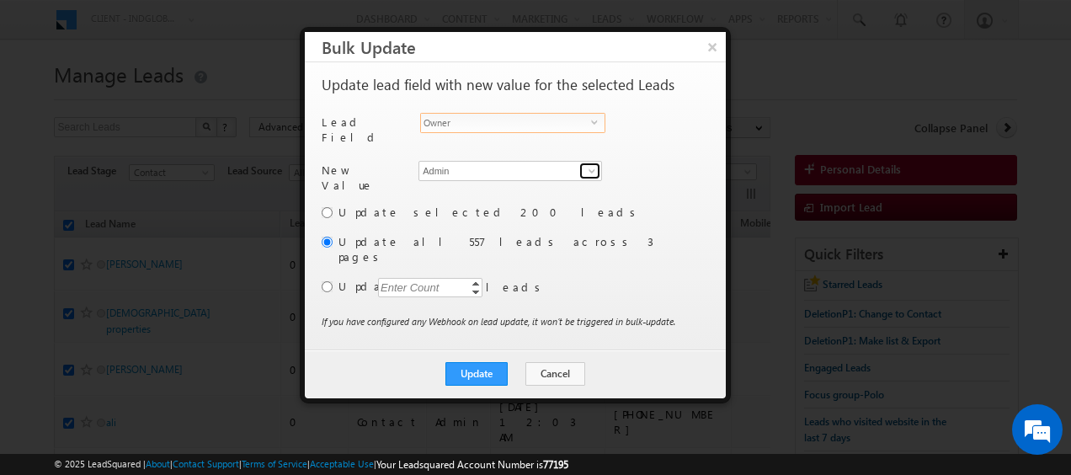
click at [590, 164] on span at bounding box center [591, 170] width 13 height 13
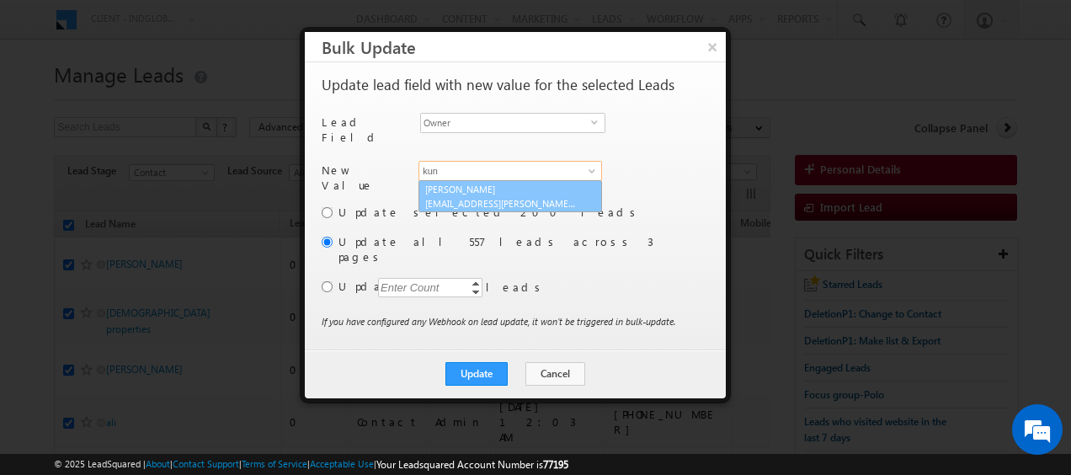
click at [509, 197] on span "kunal.sehrawat@indglobal.ae" at bounding box center [501, 203] width 152 height 13
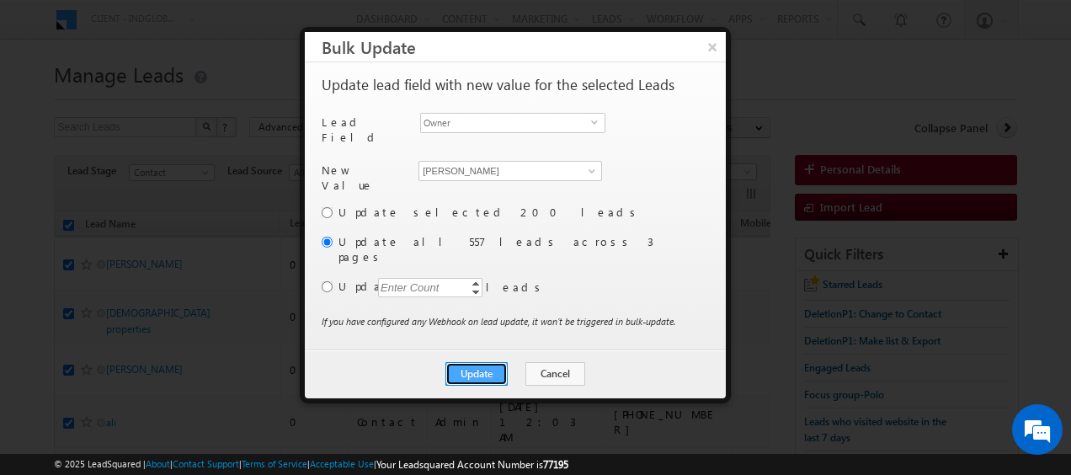
click at [481, 362] on button "Update" at bounding box center [477, 374] width 62 height 24
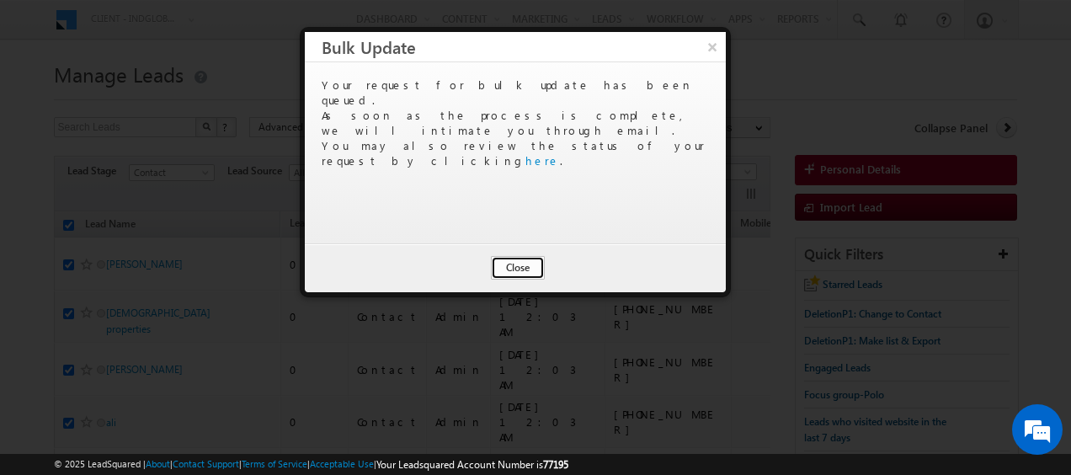
click at [511, 263] on button "Close" at bounding box center [518, 268] width 54 height 24
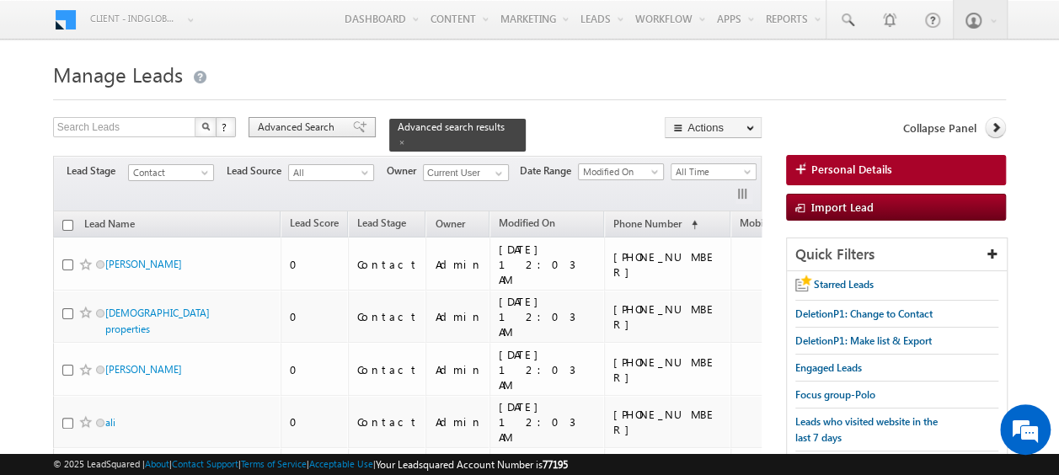
click at [324, 125] on span "Advanced Search" at bounding box center [299, 127] width 82 height 15
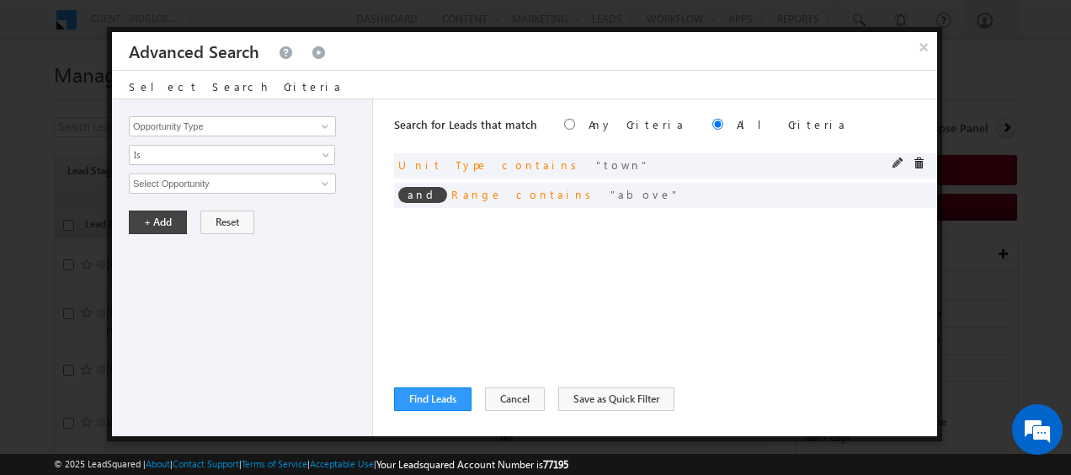
click at [894, 160] on span at bounding box center [899, 163] width 12 height 12
drag, startPoint x: 165, startPoint y: 182, endPoint x: 130, endPoint y: 180, distance: 35.4
click at [130, 180] on input "town" at bounding box center [232, 183] width 207 height 20
click at [152, 214] on button "+ Add" at bounding box center [158, 223] width 58 height 24
click at [438, 397] on button "Find Leads" at bounding box center [432, 399] width 77 height 24
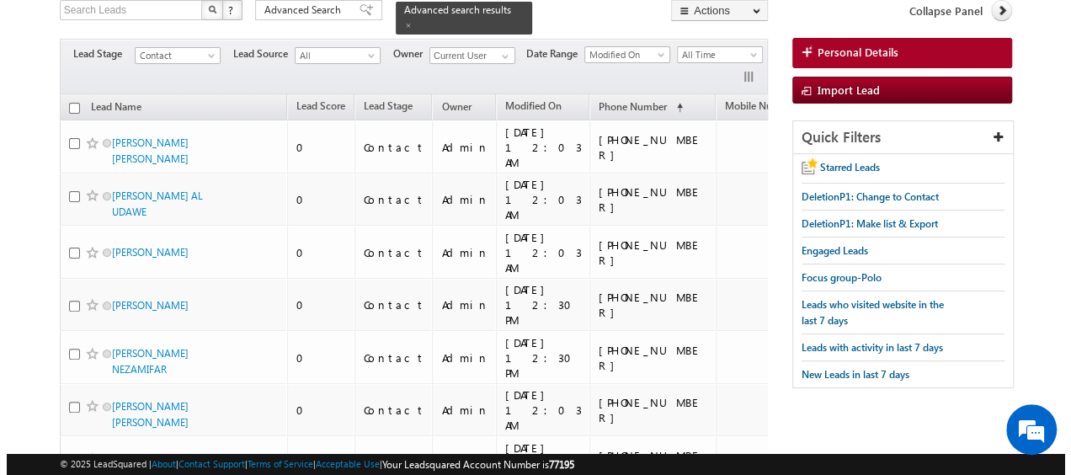
scroll to position [0, 0]
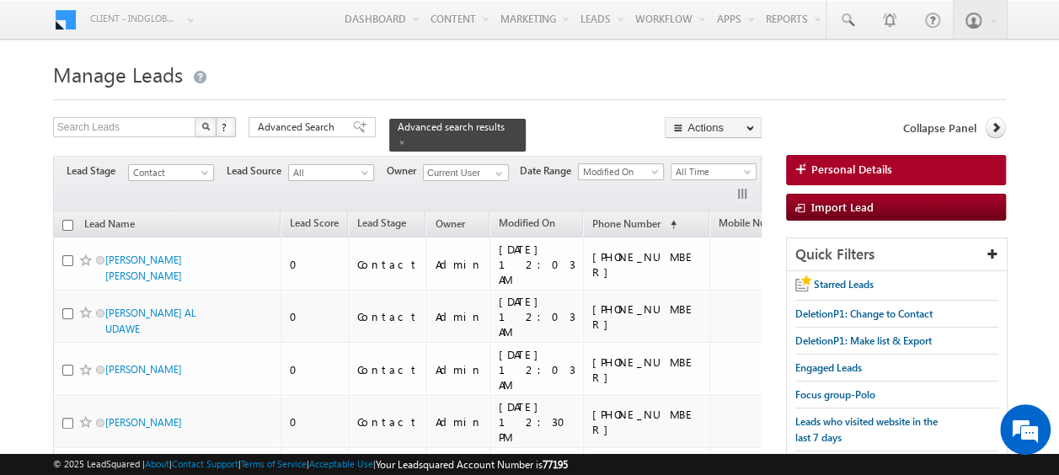
click at [69, 220] on input "checkbox" at bounding box center [67, 225] width 11 height 11
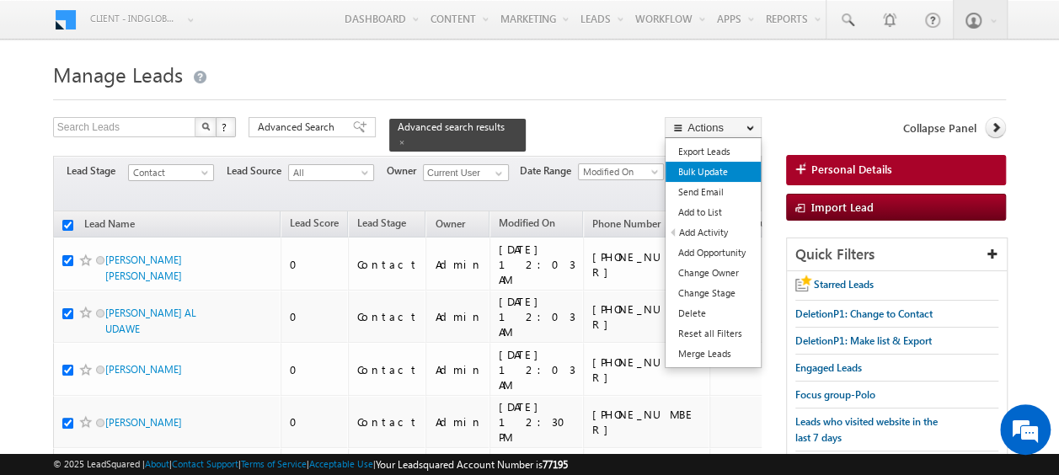
click at [705, 172] on link "Bulk Update" at bounding box center [712, 172] width 95 height 20
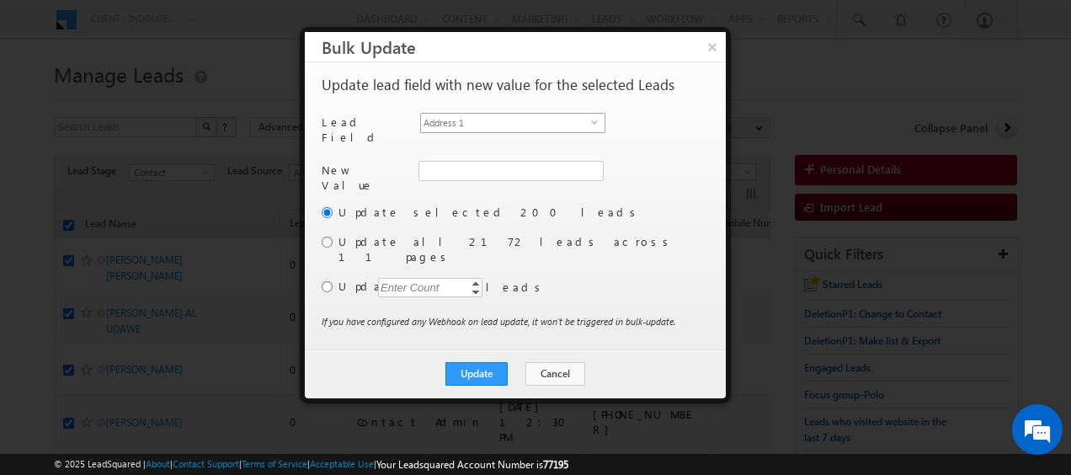
click at [595, 125] on span "select" at bounding box center [597, 128] width 13 height 29
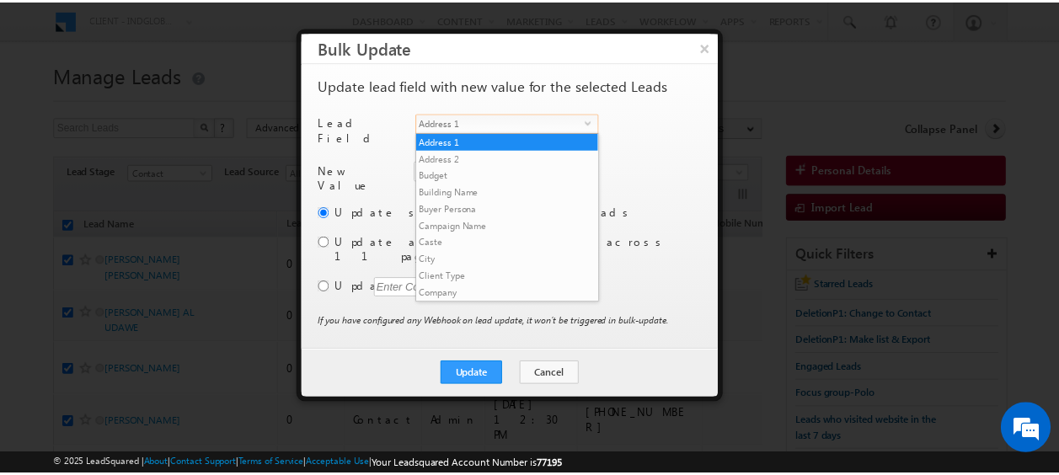
scroll to position [641, 0]
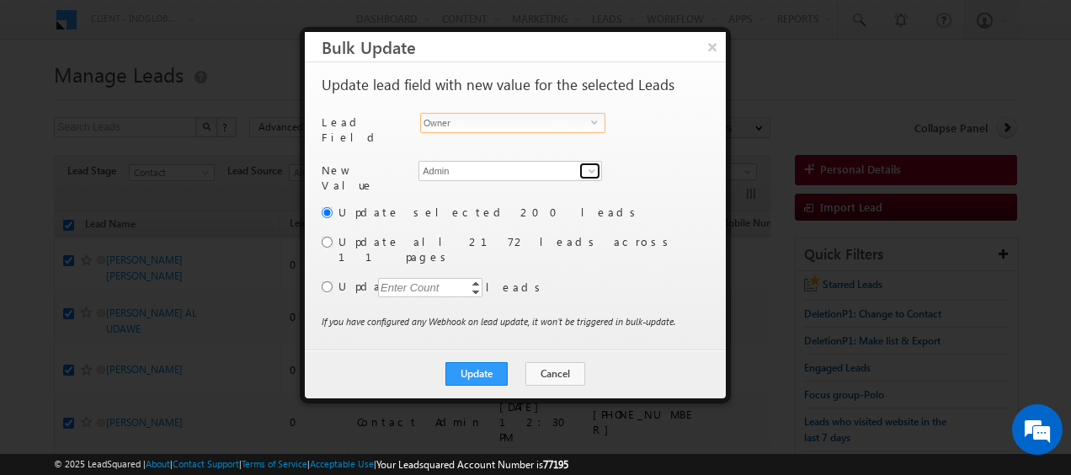
click at [588, 164] on span at bounding box center [591, 170] width 13 height 13
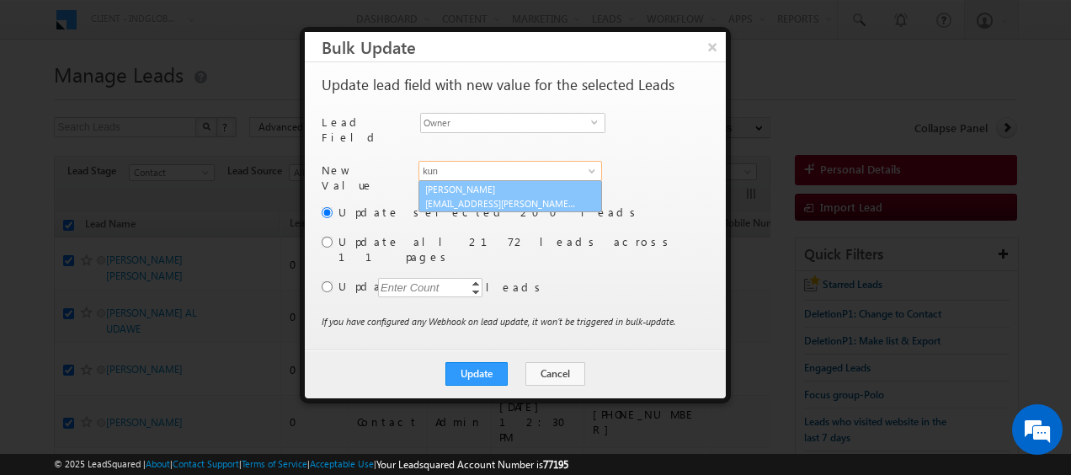
click at [494, 197] on span "kunal.sehrawat@indglobal.ae" at bounding box center [501, 203] width 152 height 13
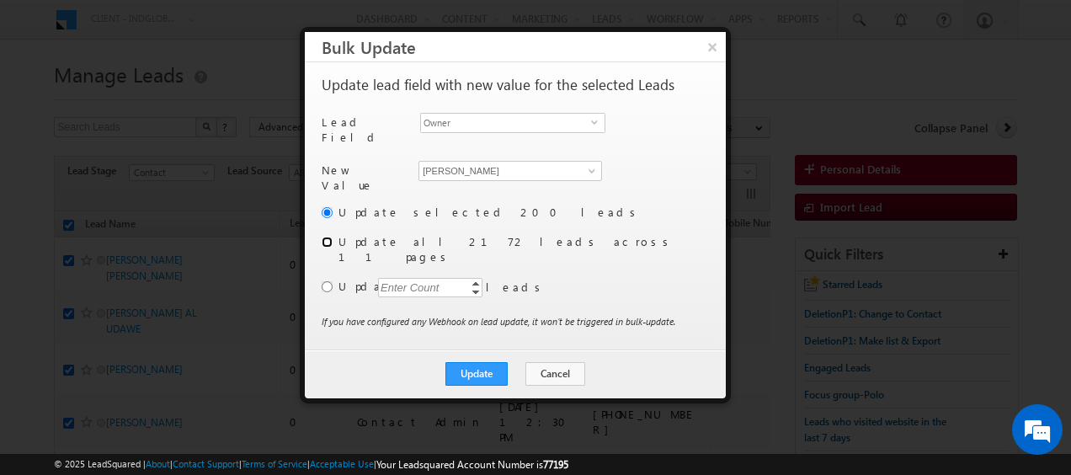
click at [326, 237] on input "radio" at bounding box center [327, 242] width 11 height 11
click at [482, 362] on button "Update" at bounding box center [477, 374] width 62 height 24
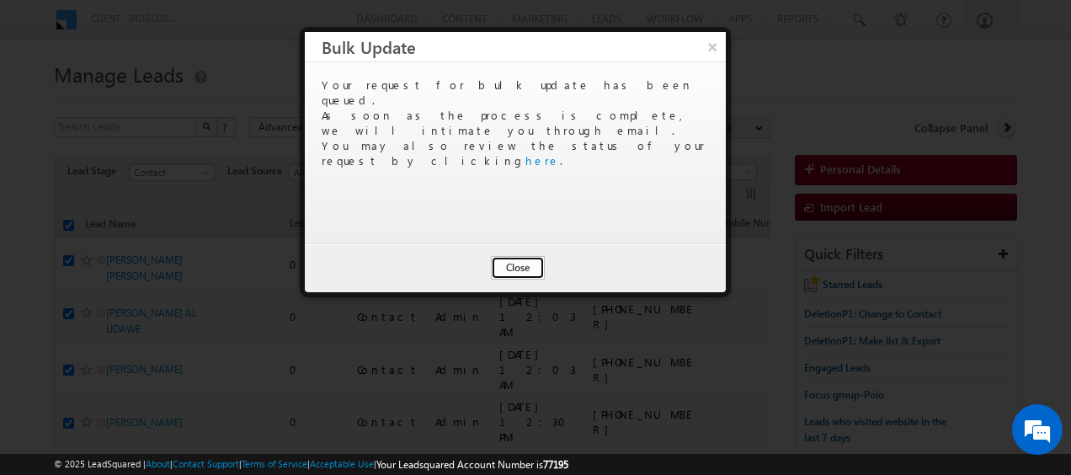
click at [518, 266] on button "Close" at bounding box center [518, 268] width 54 height 24
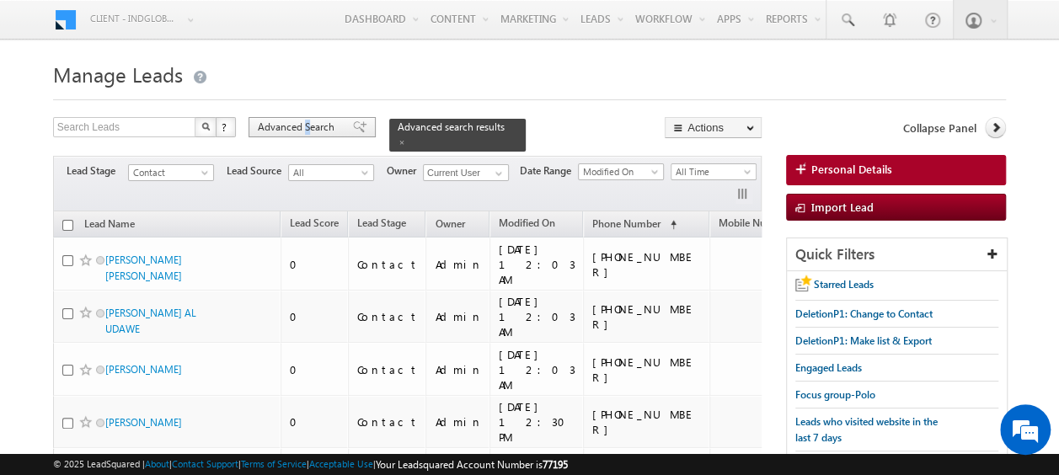
click at [307, 126] on span "Advanced Search" at bounding box center [299, 127] width 82 height 15
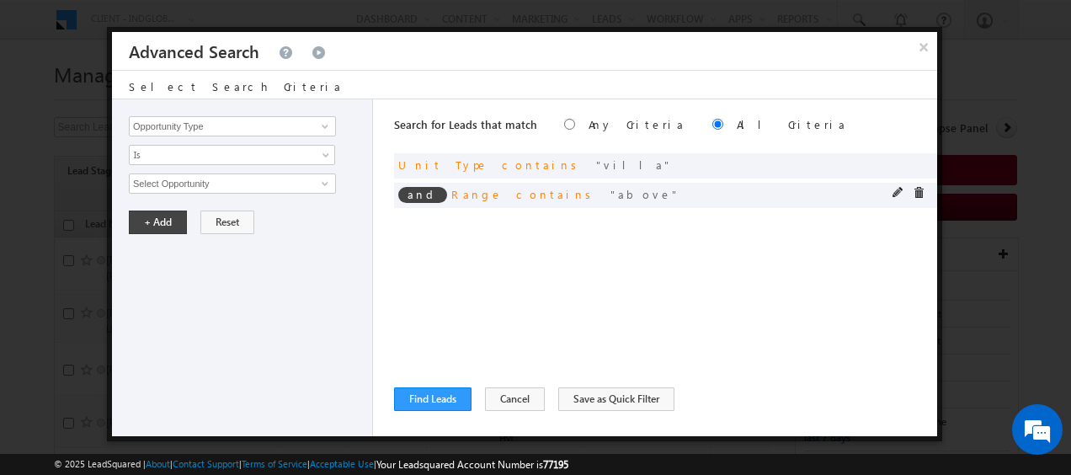
click at [897, 191] on span at bounding box center [899, 193] width 12 height 12
click at [201, 181] on input "above" at bounding box center [232, 183] width 207 height 20
drag, startPoint x: 173, startPoint y: 179, endPoint x: 104, endPoint y: 182, distance: 69.1
paste input "2-5Million"
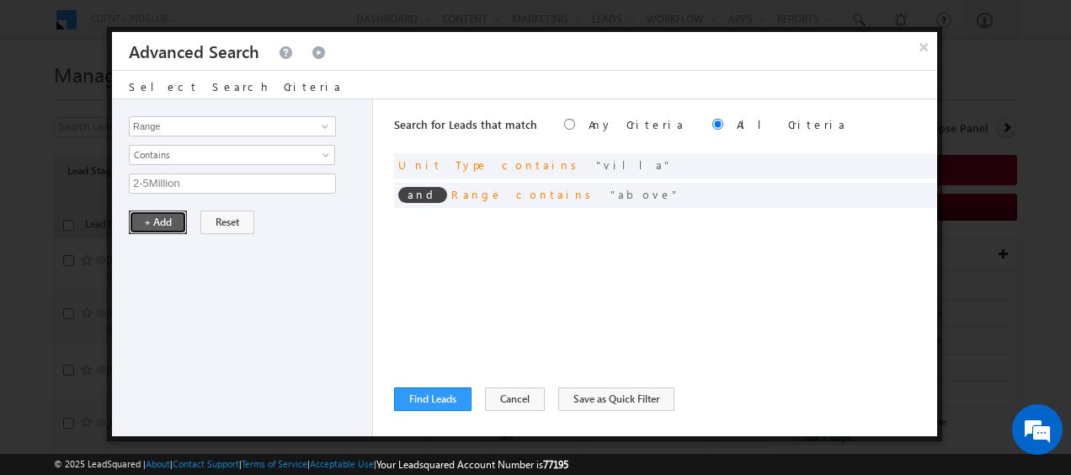
click at [154, 219] on button "+ Add" at bounding box center [158, 223] width 58 height 24
click at [896, 164] on span at bounding box center [899, 163] width 12 height 12
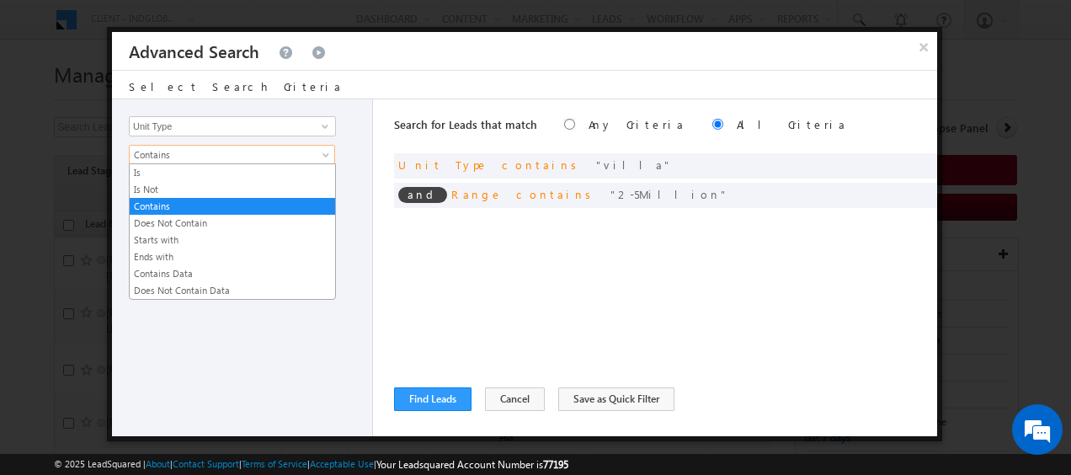
click at [320, 153] on link "Contains" at bounding box center [232, 155] width 206 height 20
click at [175, 177] on link "Is" at bounding box center [232, 172] width 205 height 15
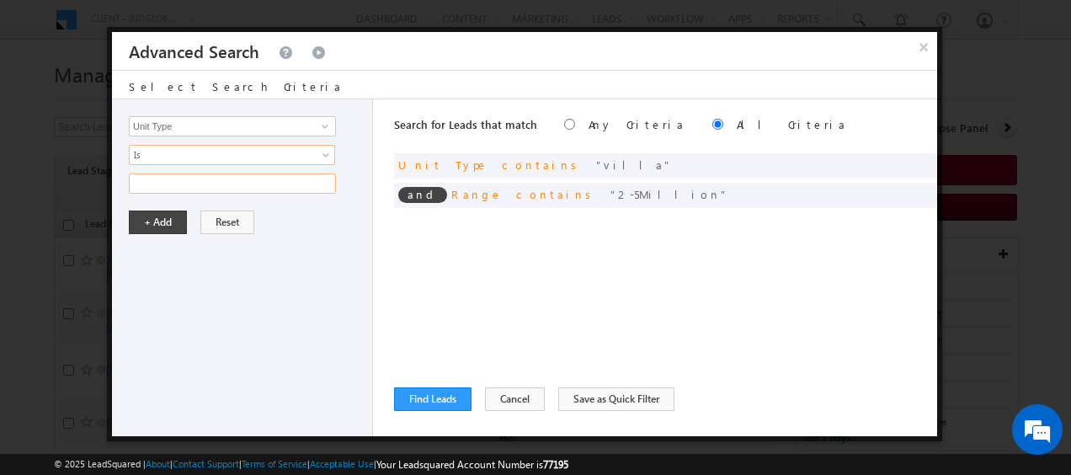
click at [184, 181] on input "text" at bounding box center [232, 183] width 207 height 20
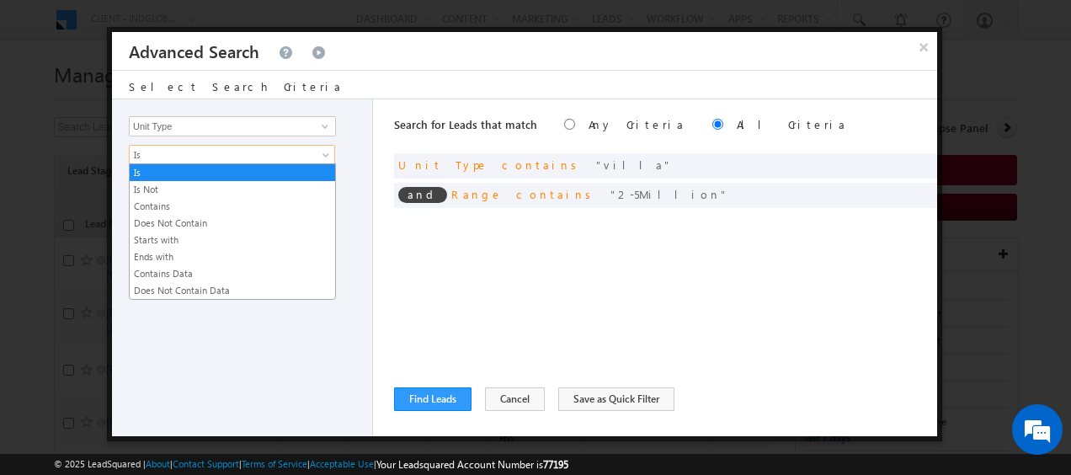
click at [318, 150] on link "Is" at bounding box center [232, 155] width 206 height 20
click at [354, 188] on div at bounding box center [246, 183] width 235 height 20
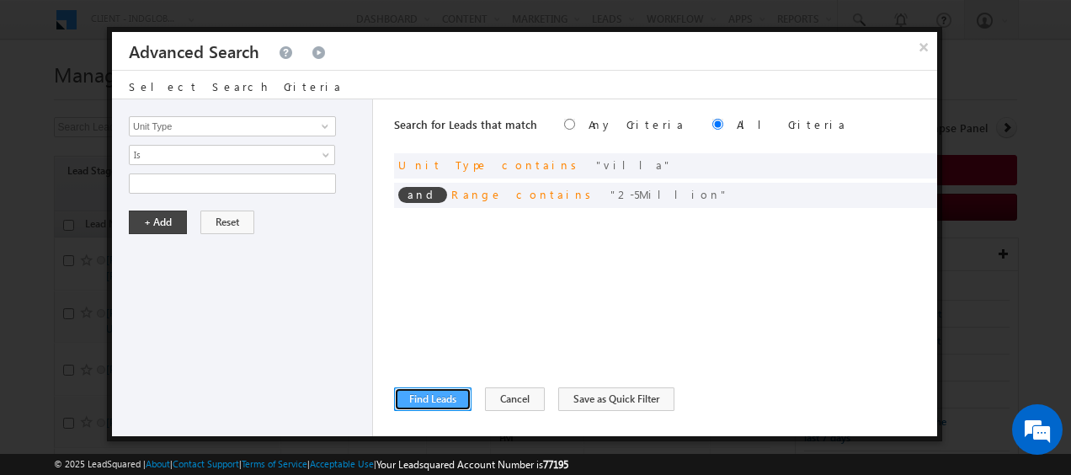
click at [430, 393] on button "Find Leads" at bounding box center [432, 399] width 77 height 24
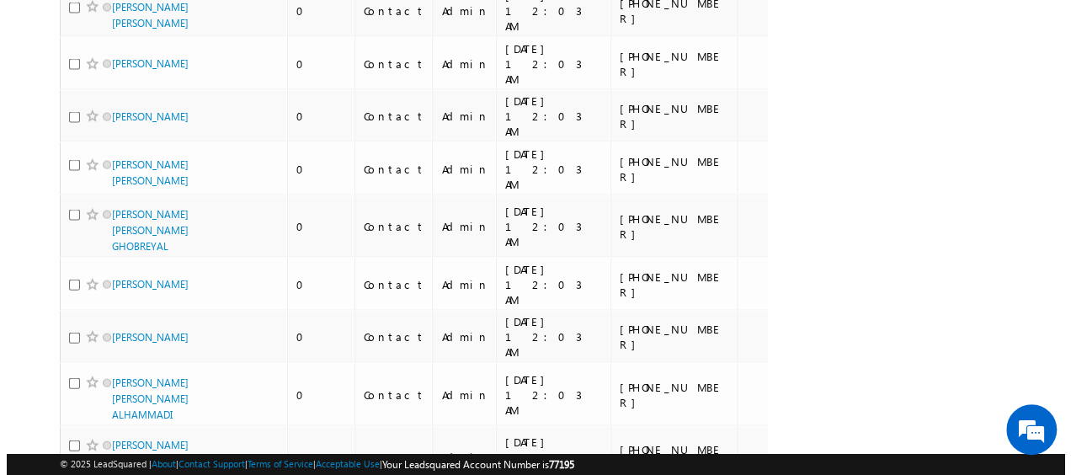
scroll to position [0, 0]
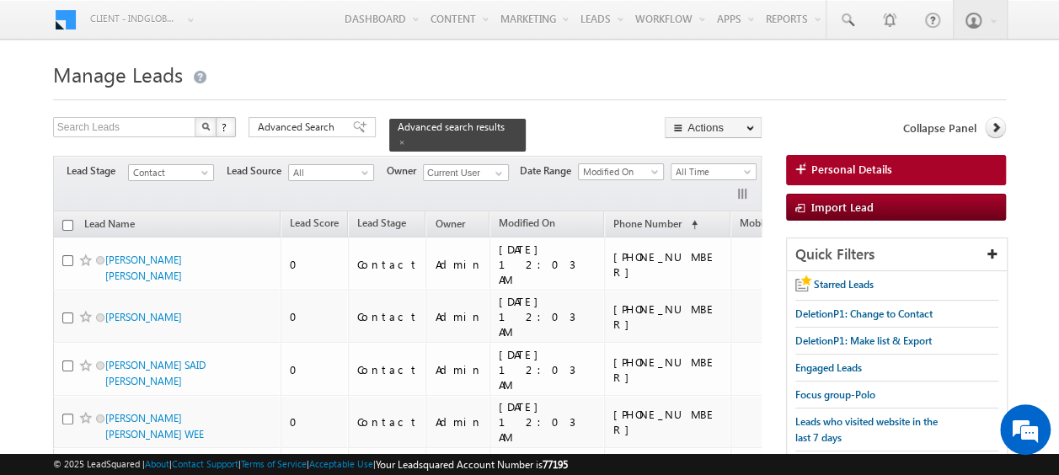
click at [70, 220] on input "checkbox" at bounding box center [67, 225] width 11 height 11
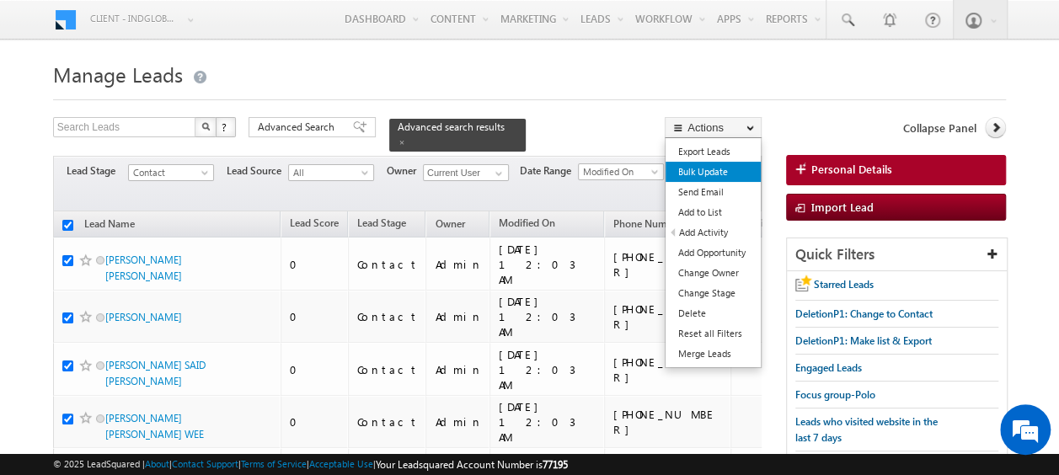
click at [716, 169] on link "Bulk Update" at bounding box center [712, 172] width 95 height 20
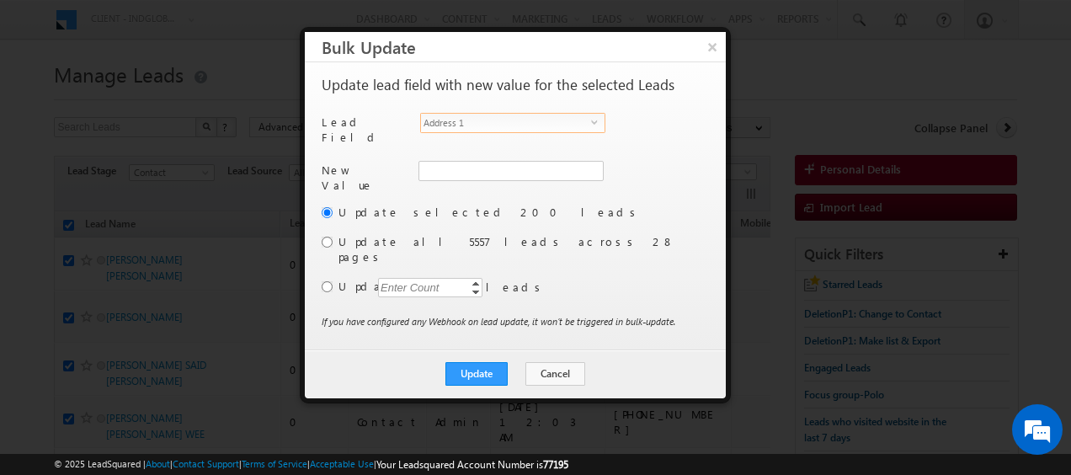
click at [596, 120] on span "select" at bounding box center [597, 122] width 13 height 8
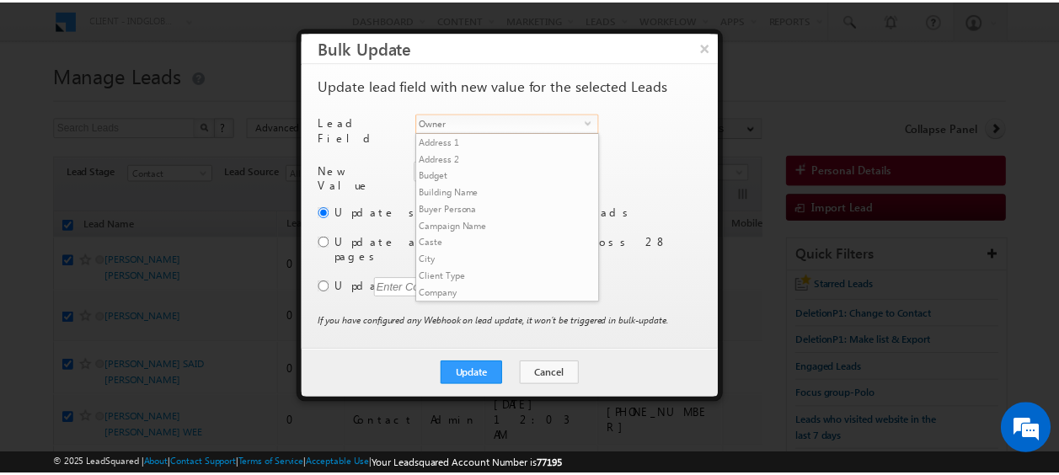
scroll to position [641, 0]
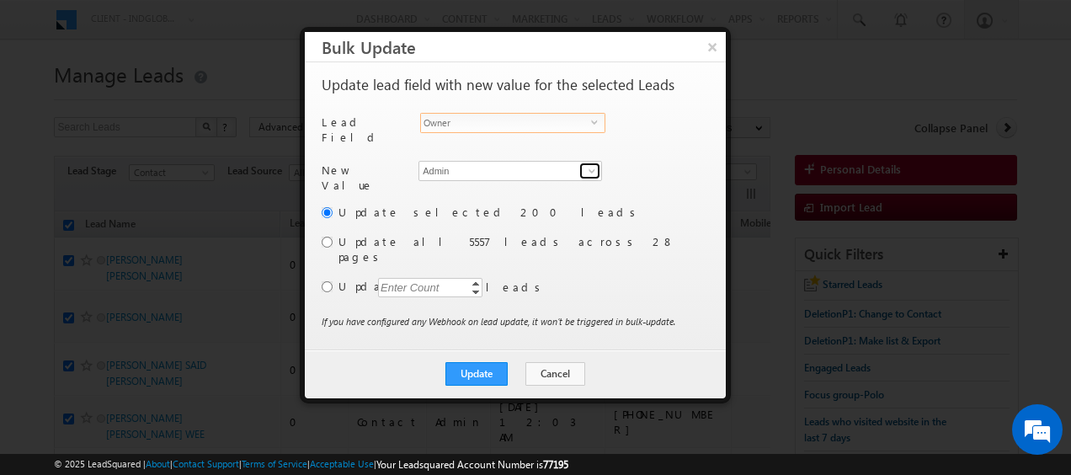
click at [592, 165] on span at bounding box center [591, 170] width 13 height 13
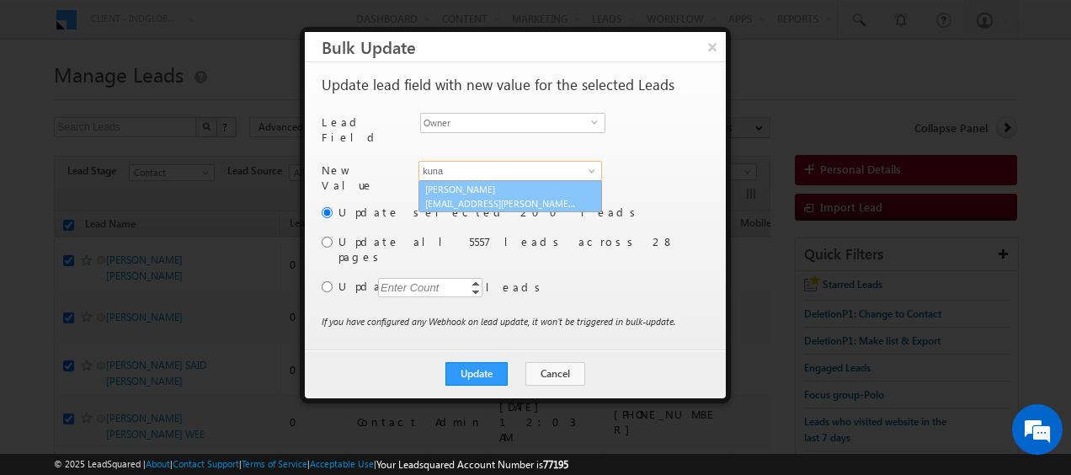
click at [485, 197] on span "kunal.sehrawat@indglobal.ae" at bounding box center [501, 203] width 152 height 13
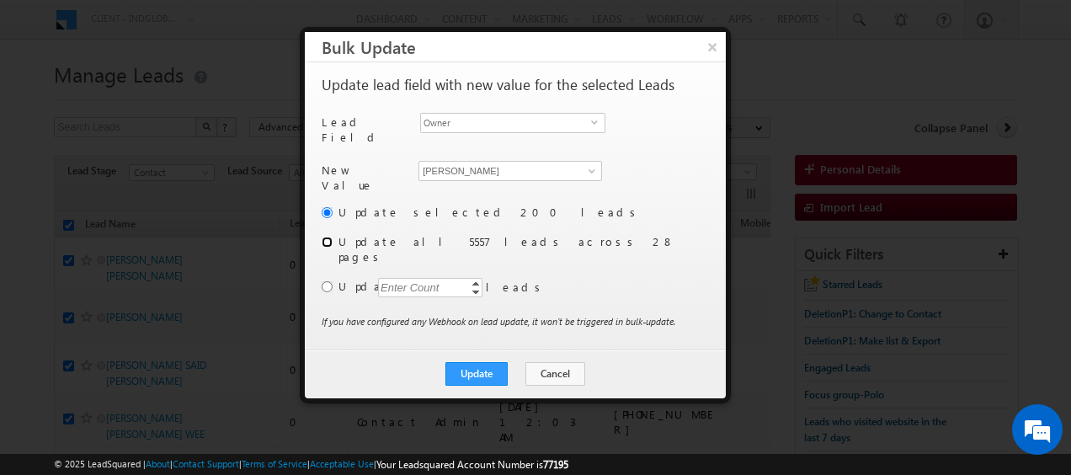
click at [323, 237] on input "radio" at bounding box center [327, 242] width 11 height 11
click at [473, 362] on button "Update" at bounding box center [477, 374] width 62 height 24
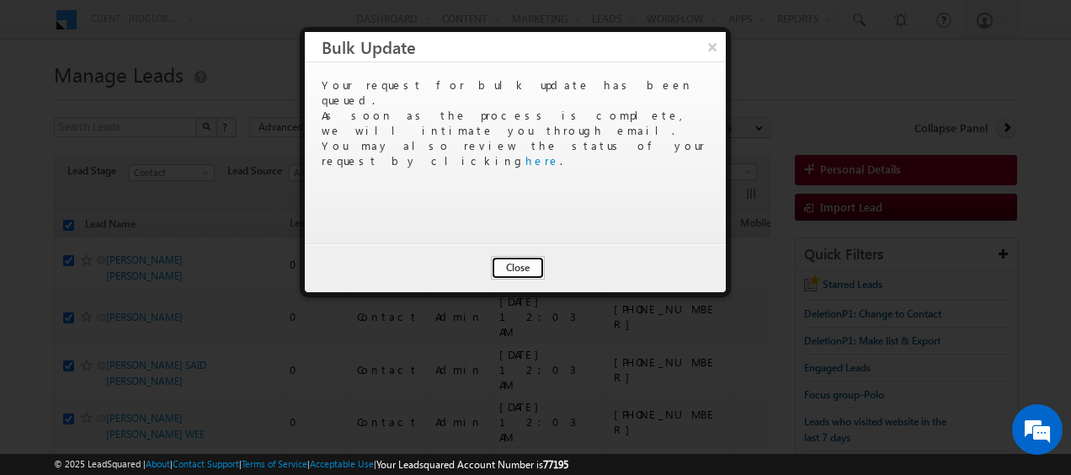
click at [520, 268] on button "Close" at bounding box center [518, 268] width 54 height 24
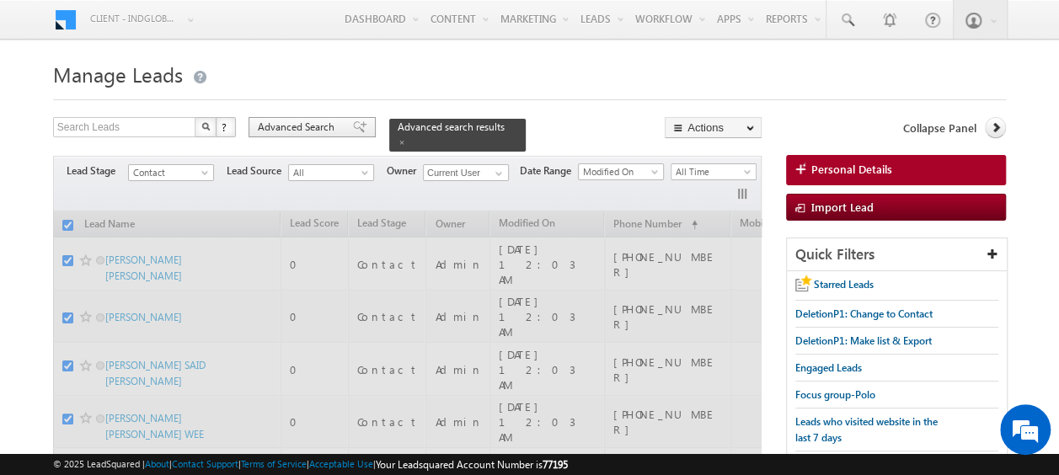
click at [290, 128] on span "Advanced Search" at bounding box center [299, 127] width 82 height 15
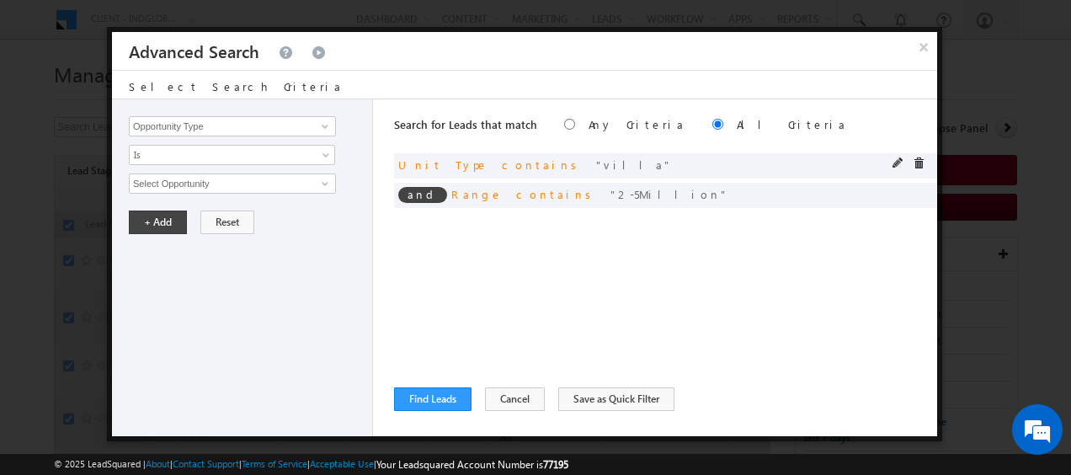
click at [894, 163] on span at bounding box center [899, 163] width 12 height 12
click at [897, 160] on span at bounding box center [899, 163] width 12 height 12
drag, startPoint x: 157, startPoint y: 182, endPoint x: 99, endPoint y: 179, distance: 57.3
drag, startPoint x: 157, startPoint y: 214, endPoint x: 150, endPoint y: 224, distance: 12.6
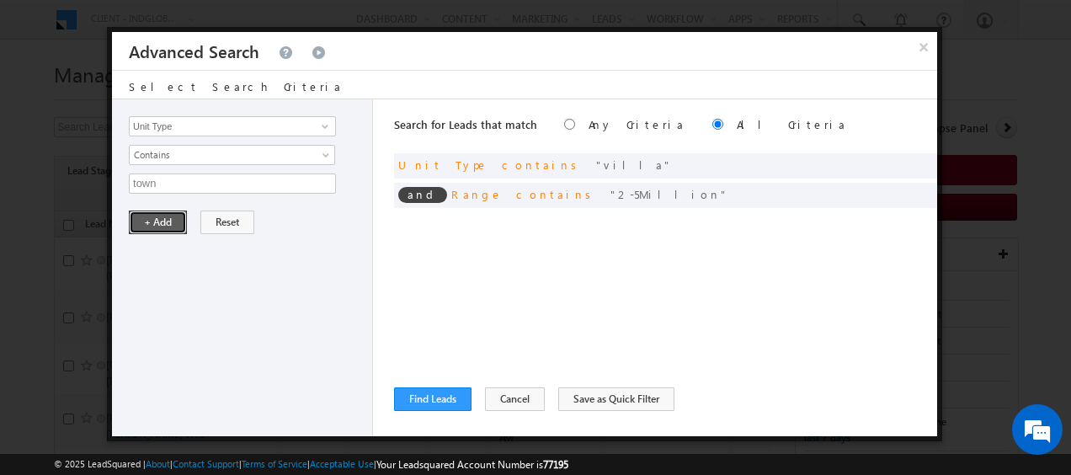
click at [158, 214] on button "+ Add" at bounding box center [158, 223] width 58 height 24
click at [435, 395] on button "Find Leads" at bounding box center [432, 399] width 77 height 24
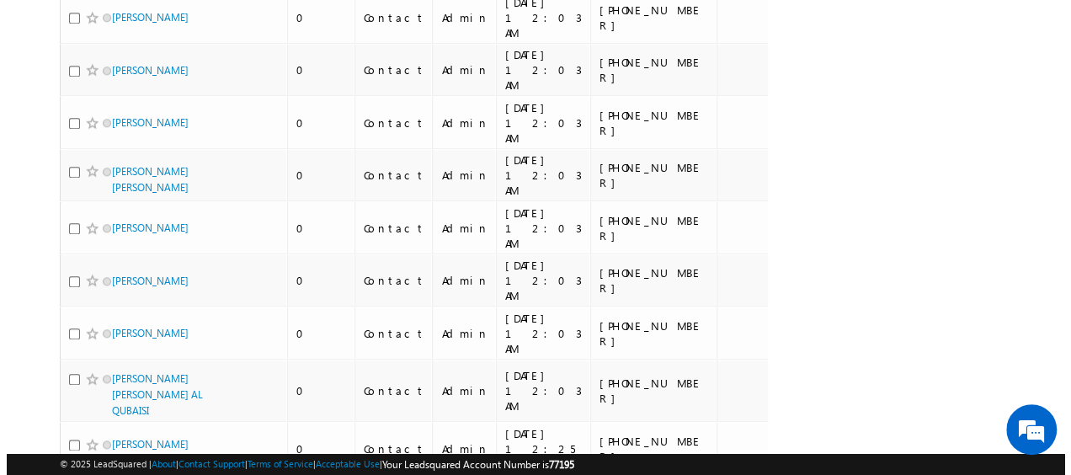
scroll to position [0, 0]
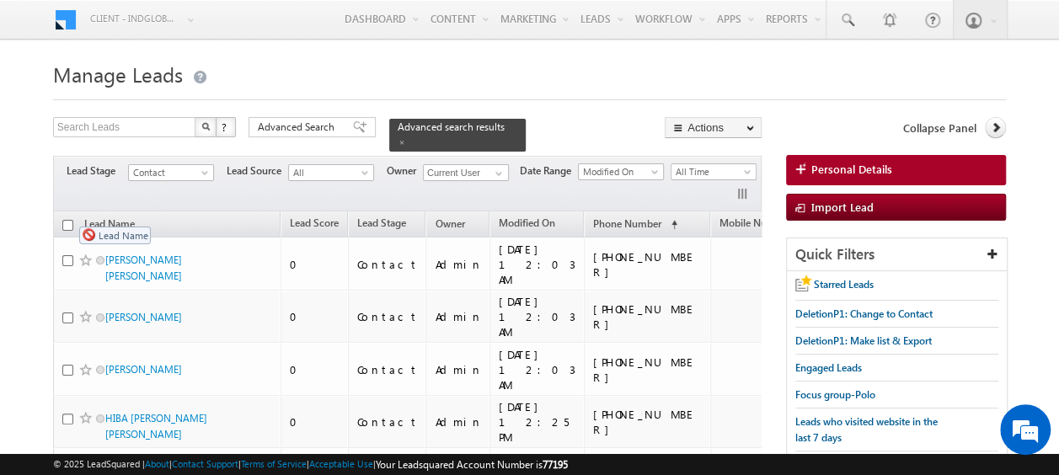
drag, startPoint x: 67, startPoint y: 211, endPoint x: 71, endPoint y: 221, distance: 10.7
click at [71, 221] on th "Lead Name" at bounding box center [166, 224] width 227 height 26
click at [72, 220] on input "checkbox" at bounding box center [67, 225] width 11 height 11
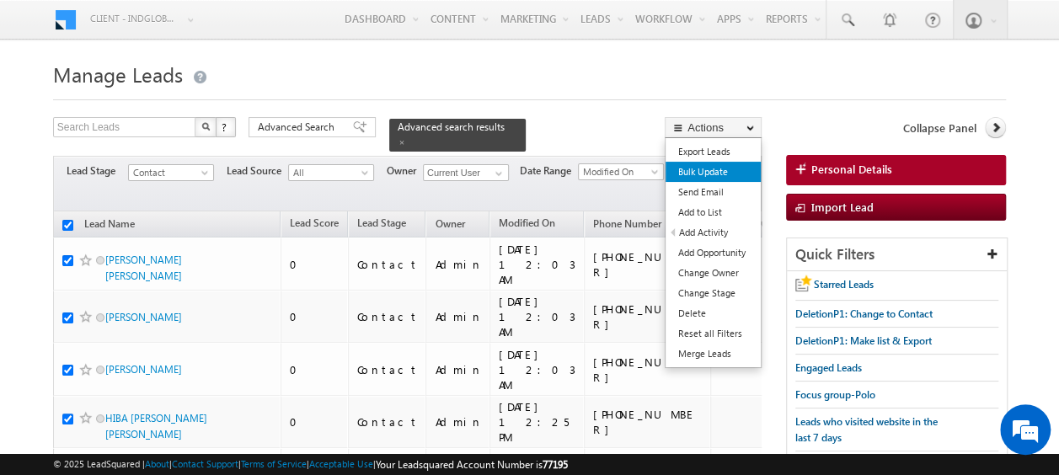
click at [712, 173] on link "Bulk Update" at bounding box center [712, 172] width 95 height 20
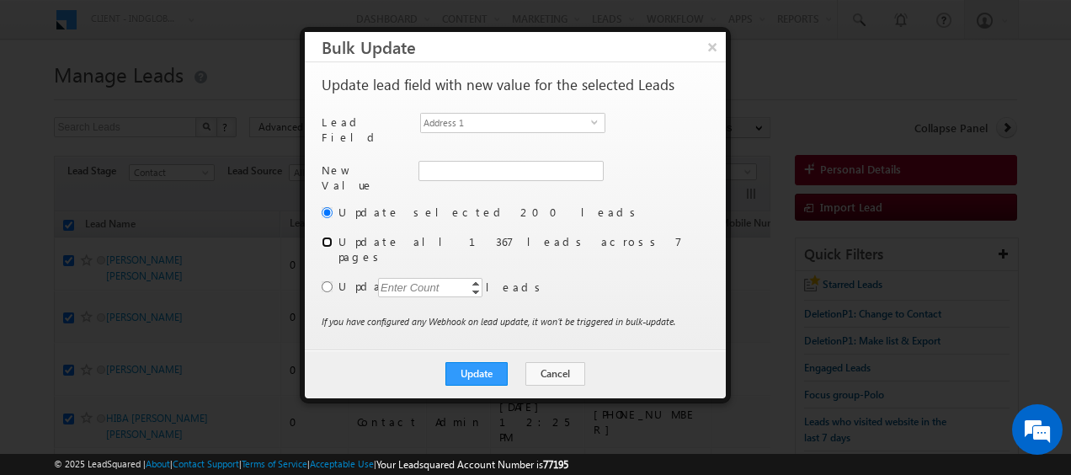
click at [324, 237] on input "radio" at bounding box center [327, 242] width 11 height 11
click at [594, 120] on span "select" at bounding box center [597, 122] width 13 height 8
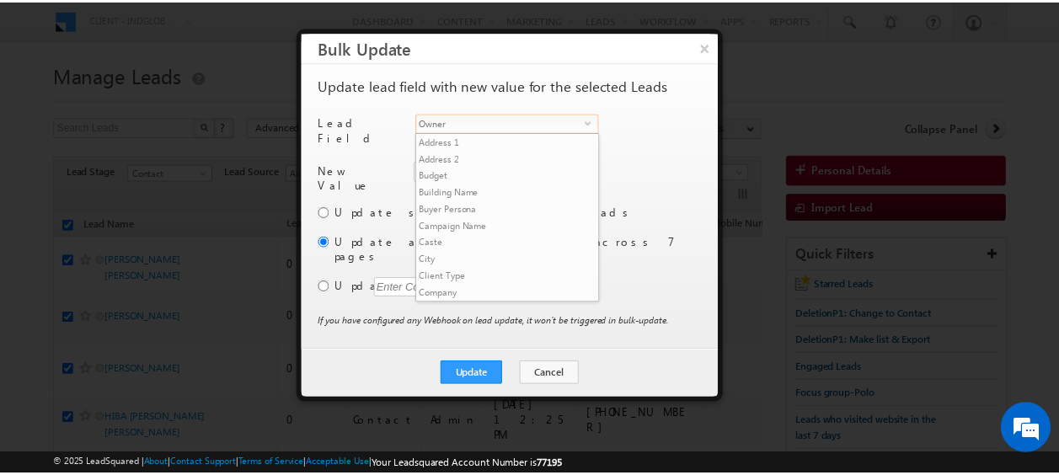
scroll to position [641, 0]
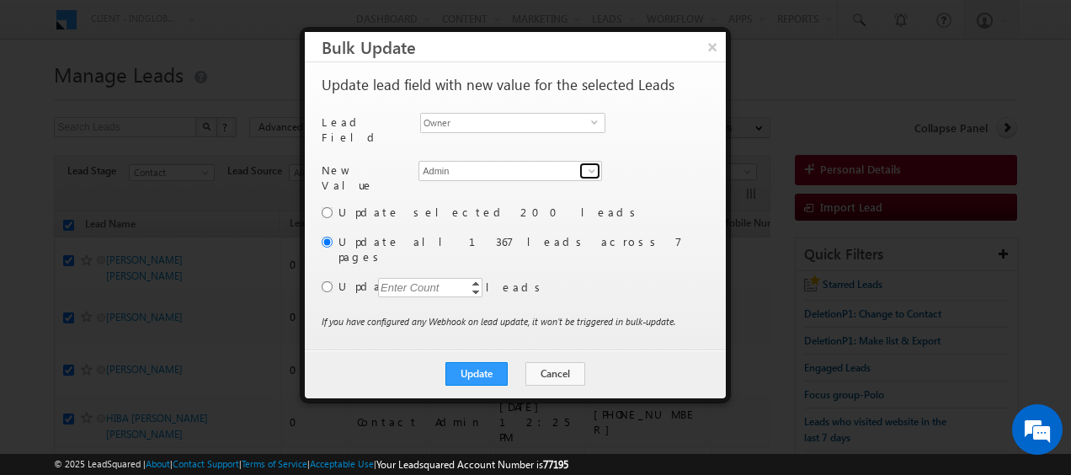
click at [593, 164] on span at bounding box center [591, 170] width 13 height 13
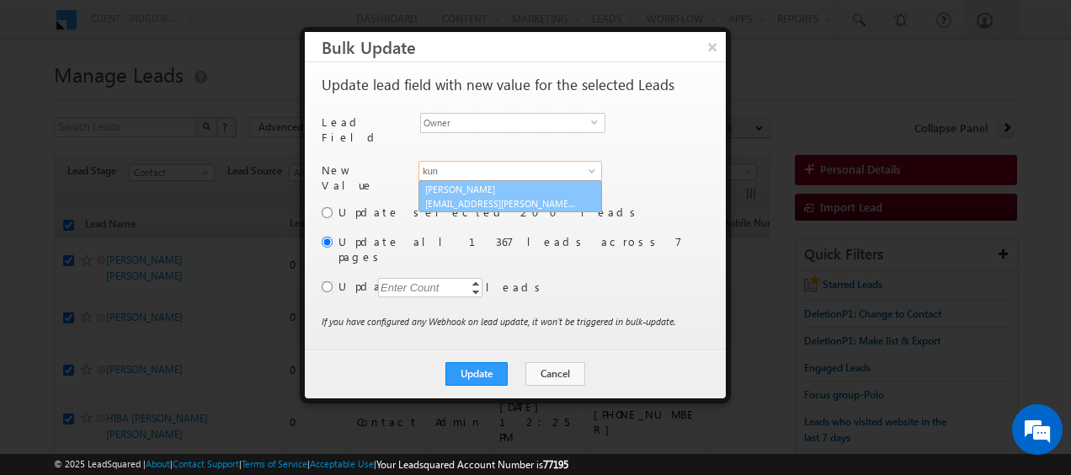
click at [441, 180] on link "Kunal Sehrawat kunal.sehrawat@indglobal.ae" at bounding box center [511, 196] width 184 height 32
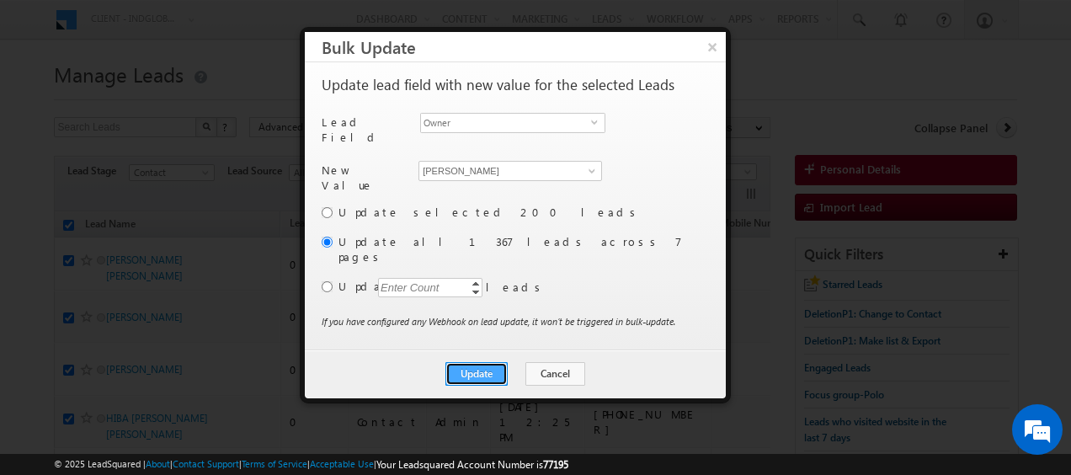
click at [488, 362] on button "Update" at bounding box center [477, 374] width 62 height 24
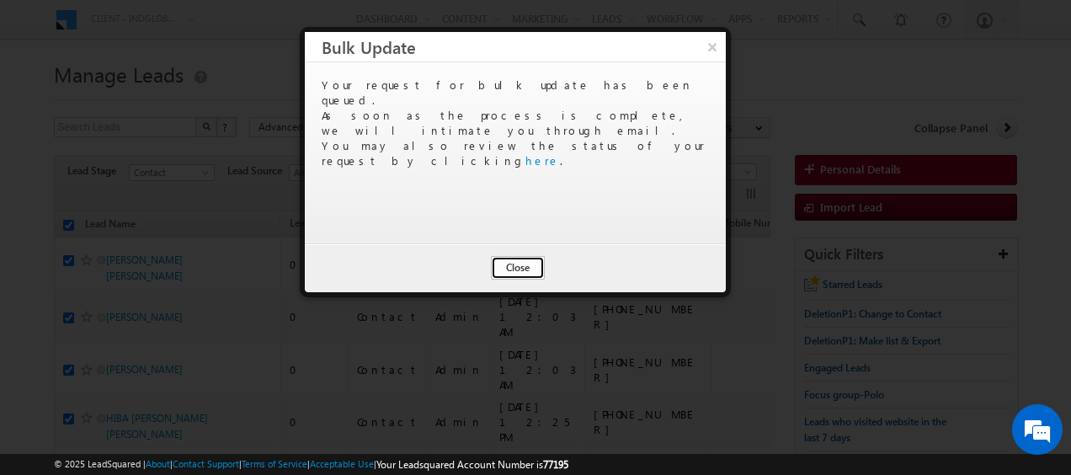
click at [510, 268] on button "Close" at bounding box center [518, 268] width 54 height 24
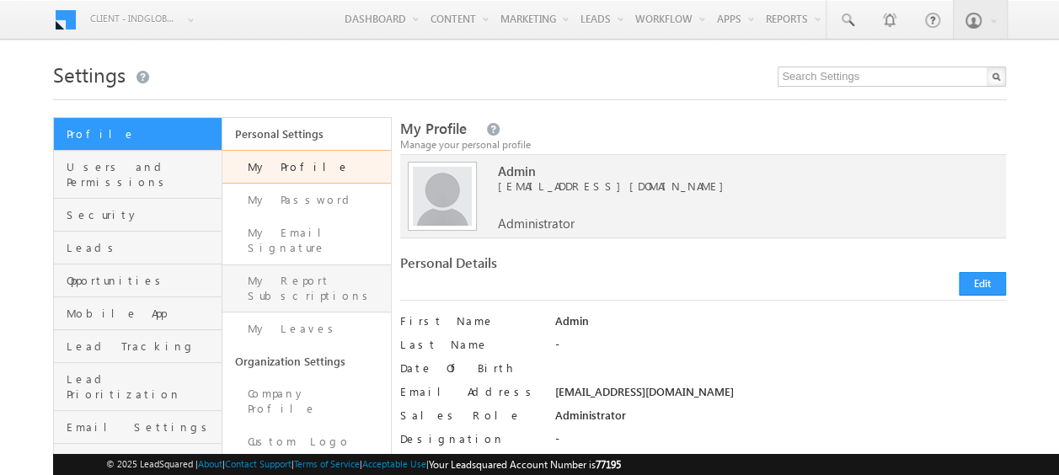
scroll to position [84, 0]
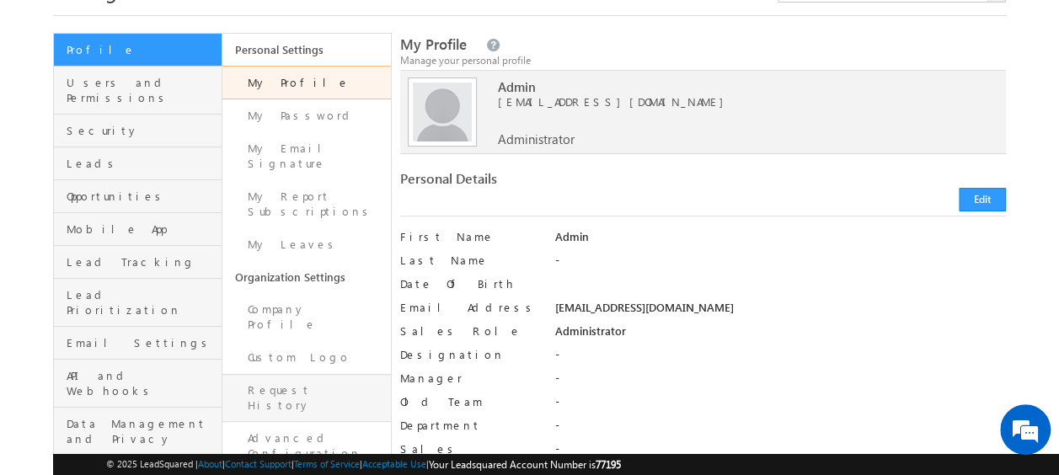
click at [313, 374] on link "Request History" at bounding box center [306, 398] width 168 height 48
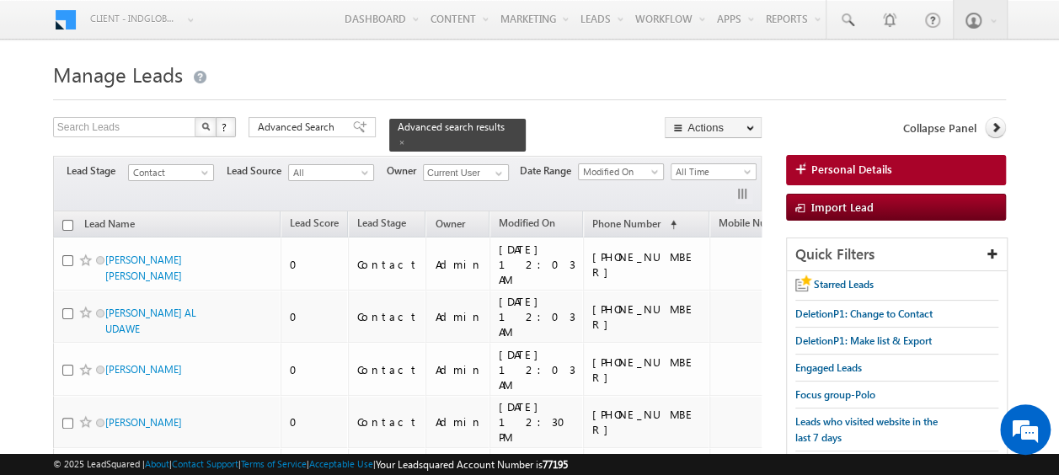
checkbox input "false"
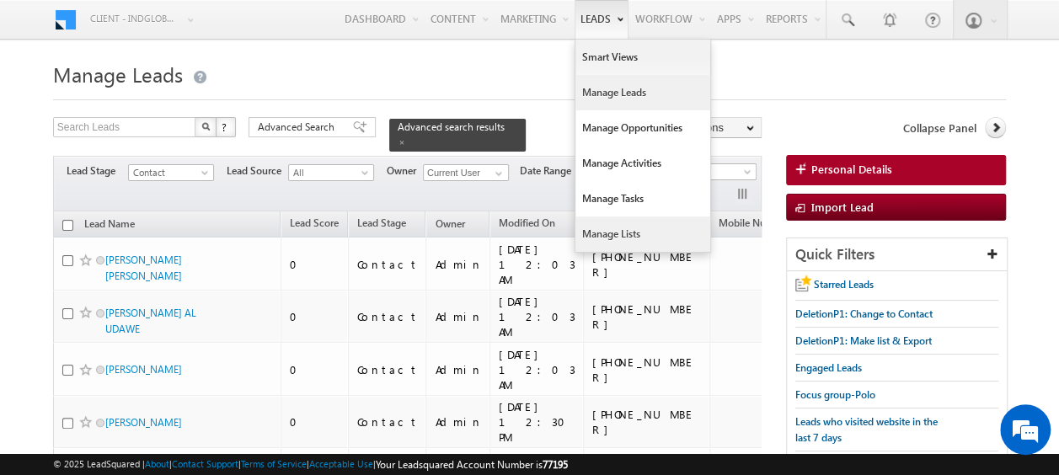
click at [625, 222] on link "Manage Lists" at bounding box center [642, 233] width 135 height 35
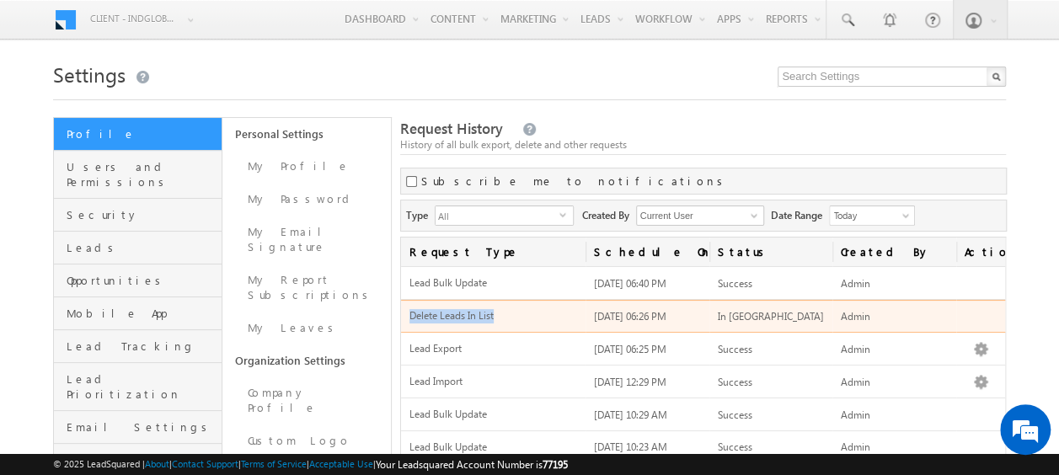
drag, startPoint x: 502, startPoint y: 315, endPoint x: 409, endPoint y: 317, distance: 92.7
click at [409, 317] on span "Delete Leads In List" at bounding box center [493, 316] width 168 height 14
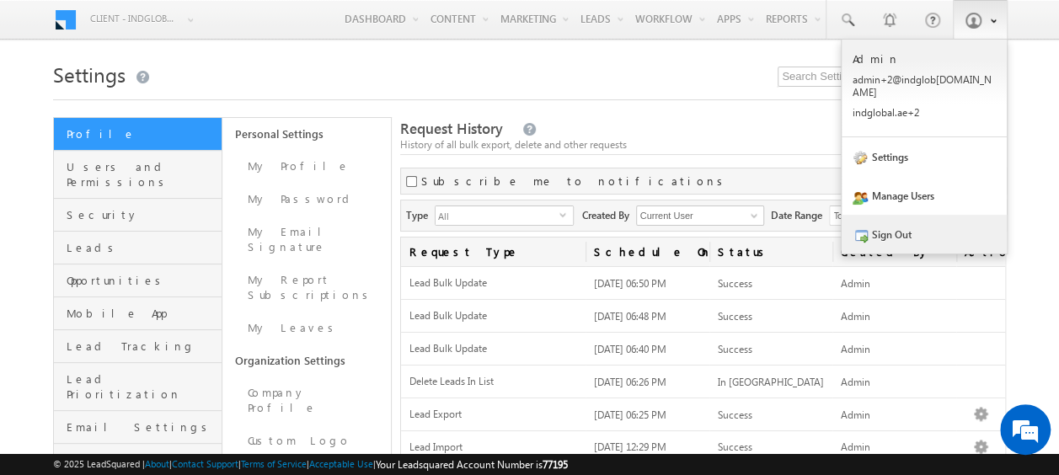
click at [897, 215] on link "Sign Out" at bounding box center [923, 234] width 165 height 39
